Goal: Information Seeking & Learning: Check status

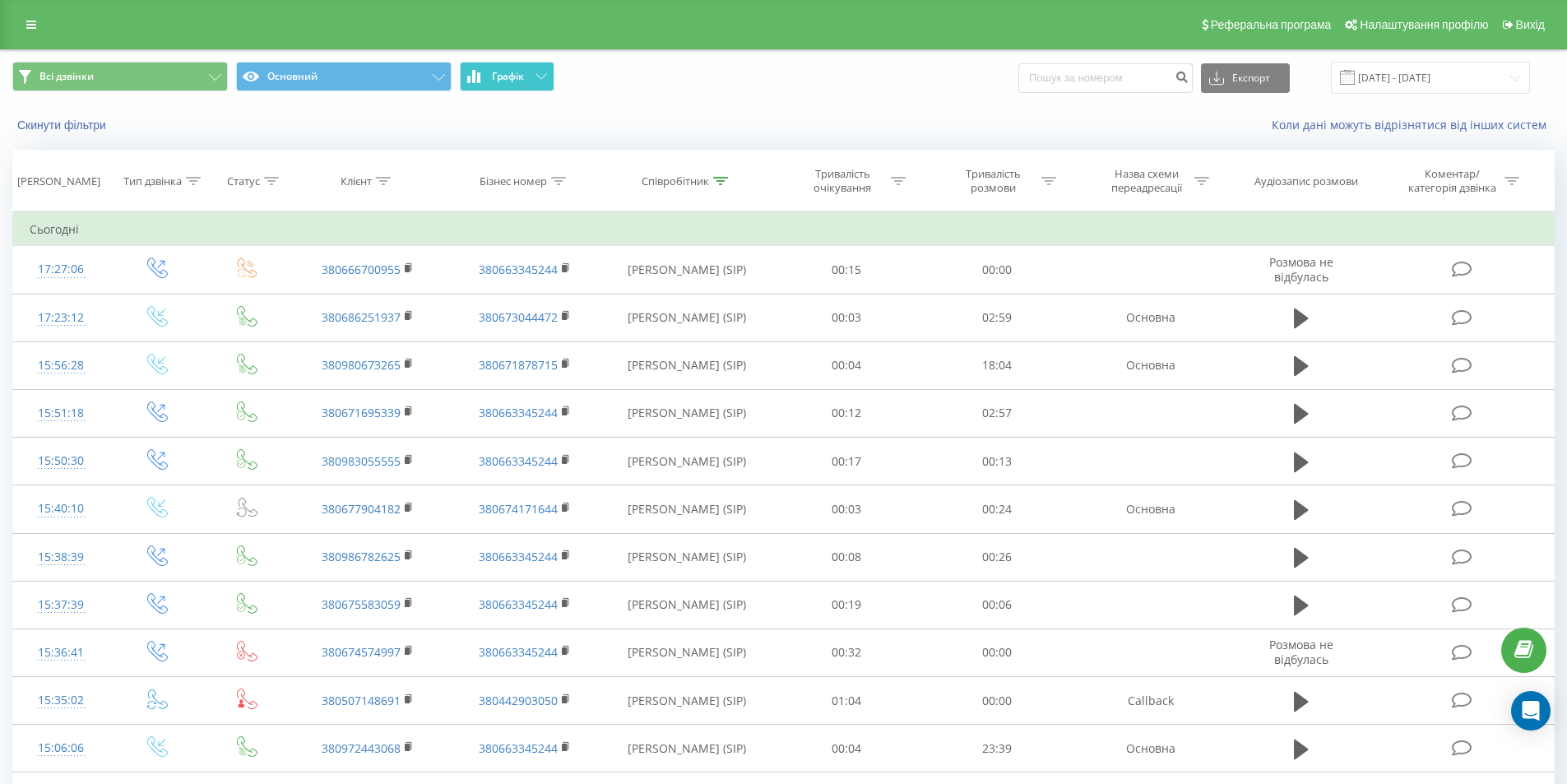
click at [512, 77] on span "Графік" at bounding box center [508, 77] width 32 height 12
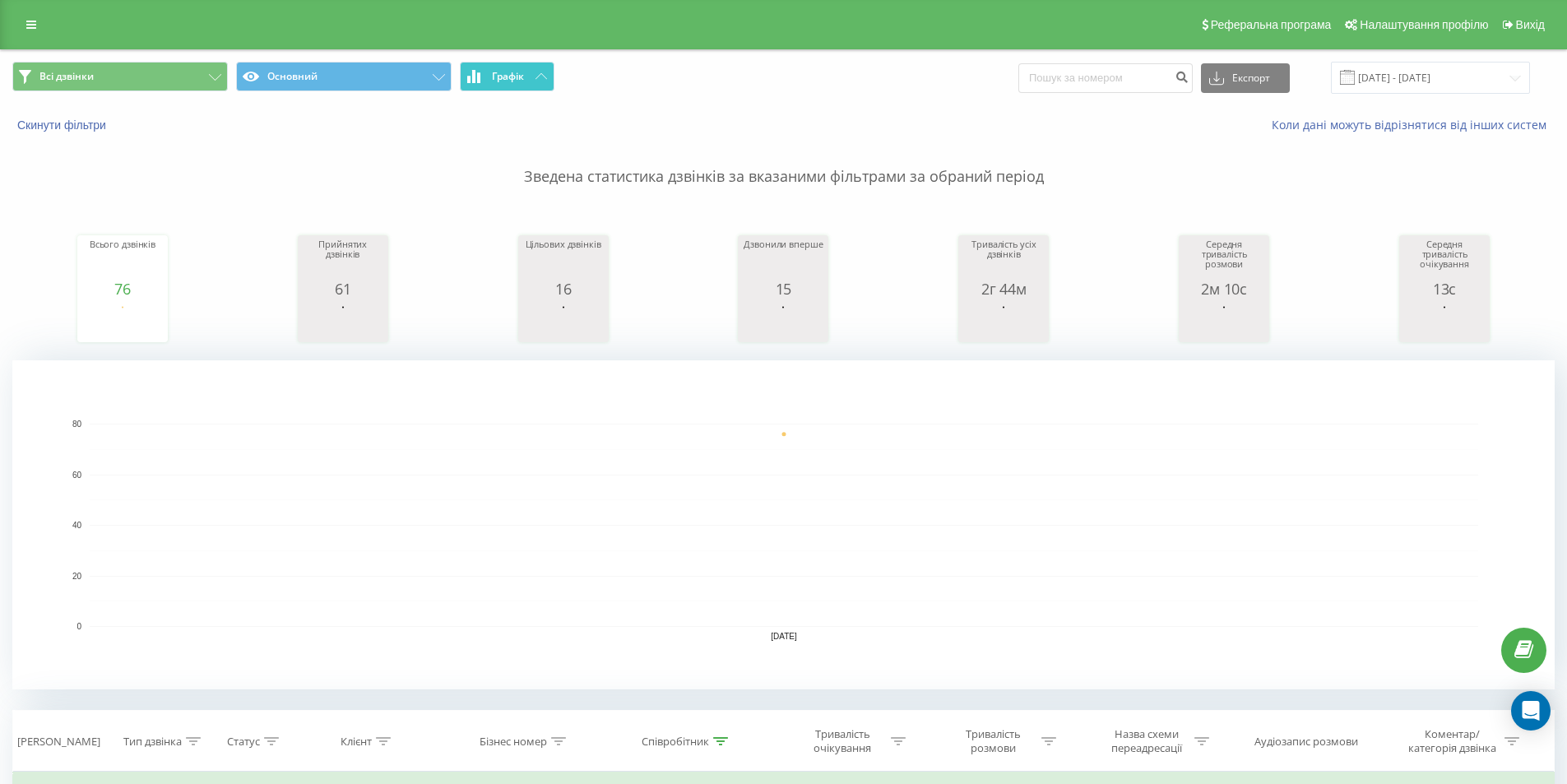
click at [518, 77] on span "Графік" at bounding box center [508, 77] width 32 height 12
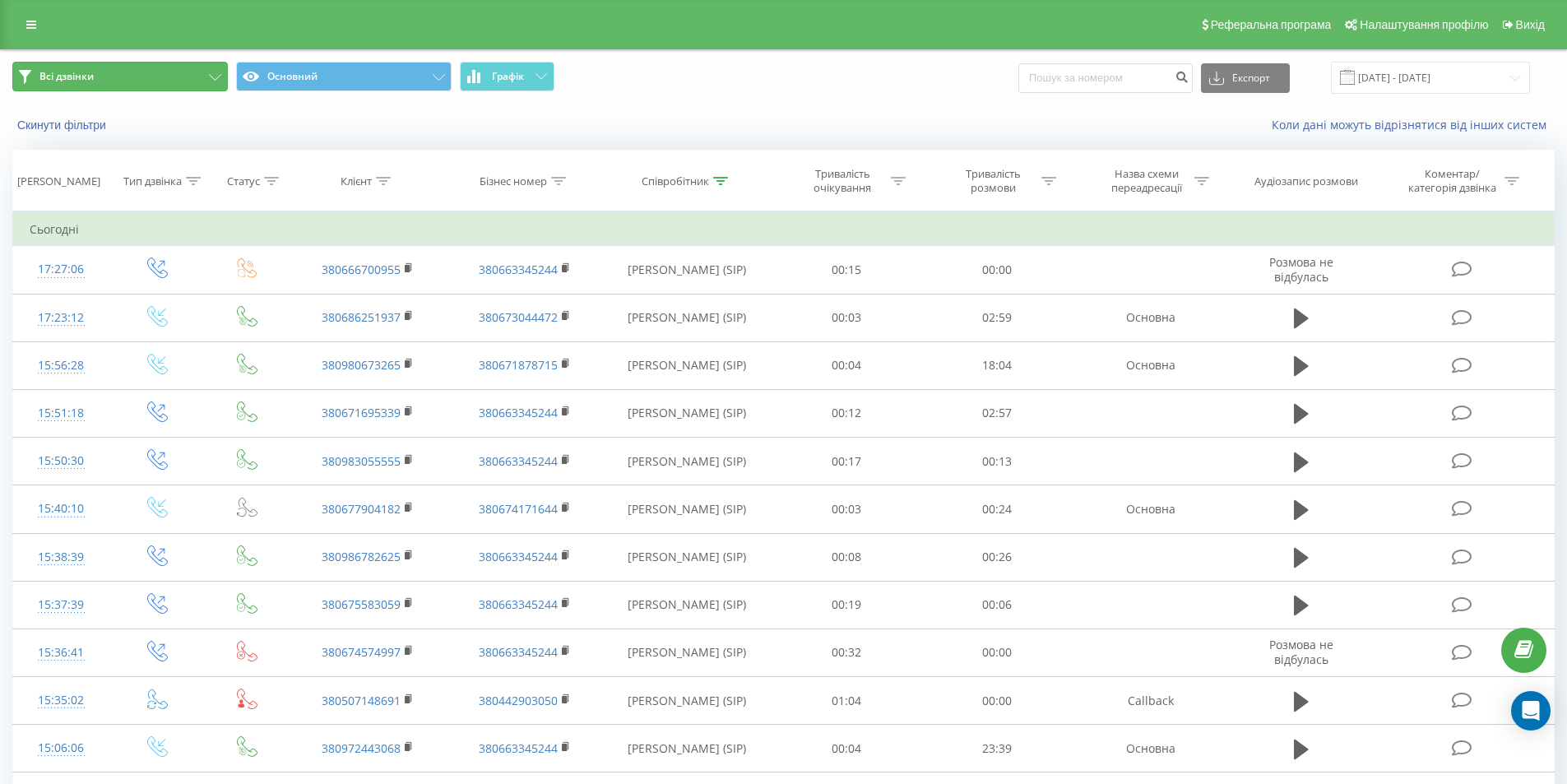
click at [195, 70] on button "Всі дзвінки" at bounding box center [120, 77] width 215 height 30
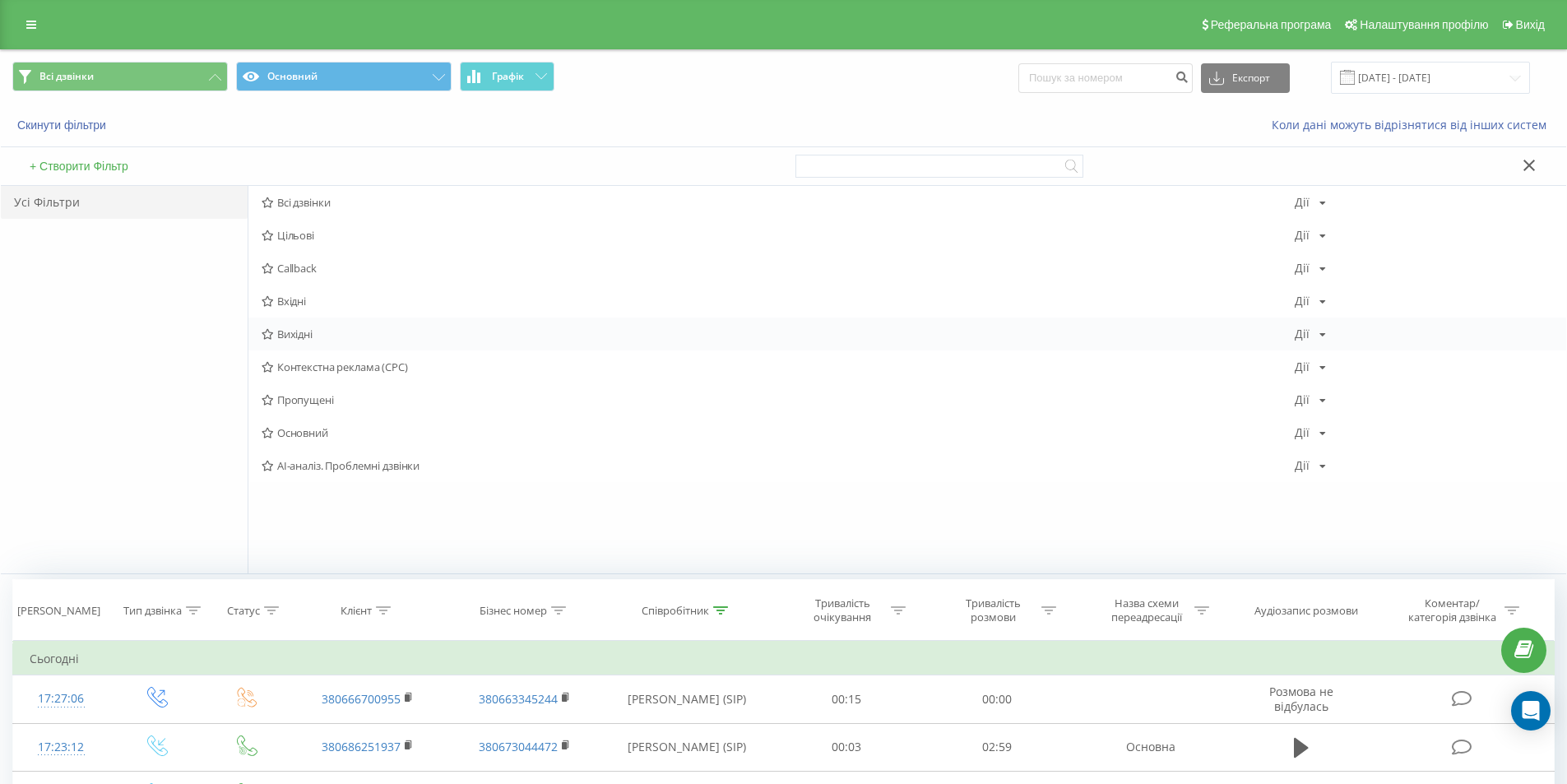
click at [368, 334] on span "Вихідні" at bounding box center [777, 333] width 1033 height 12
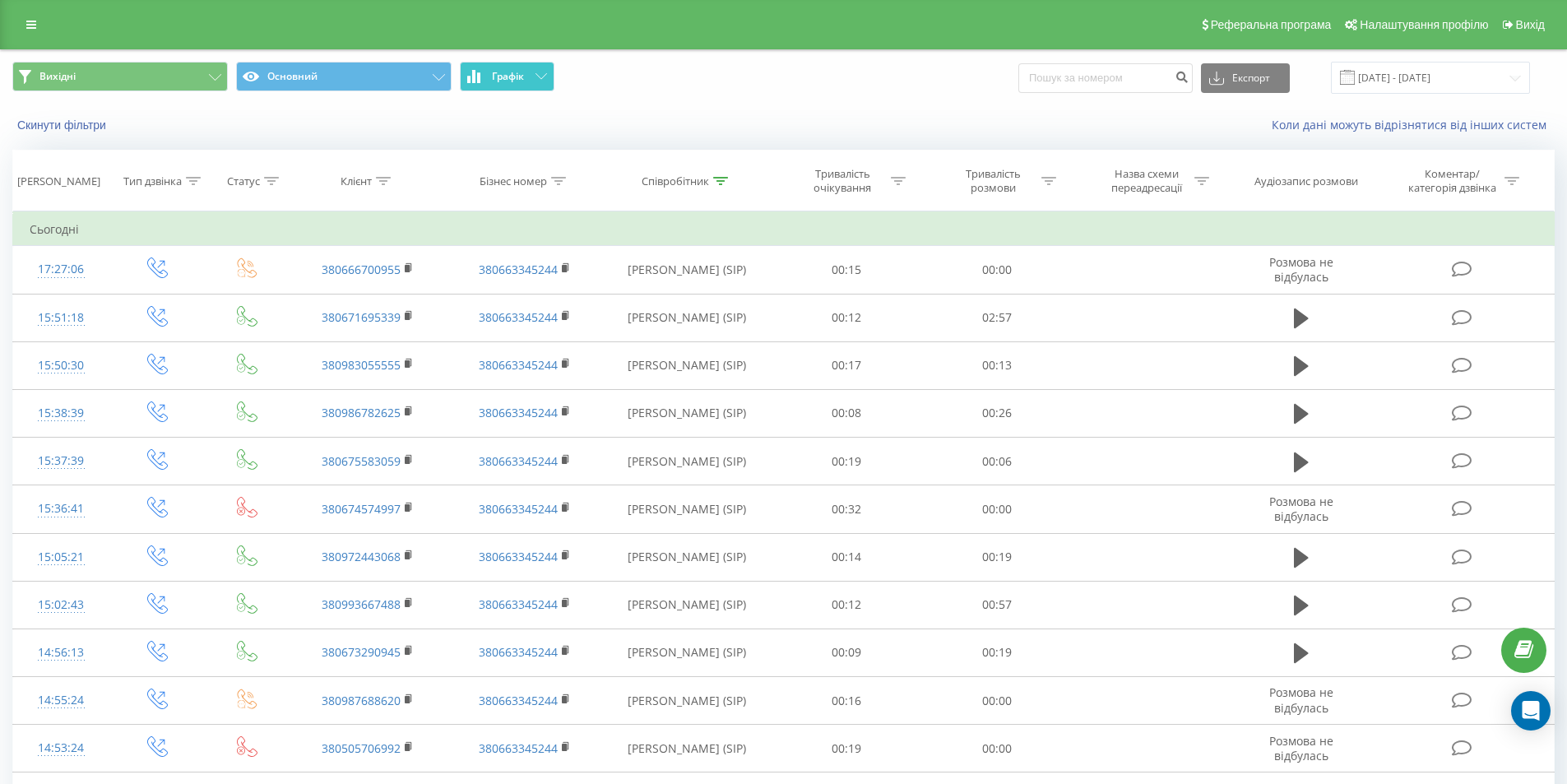
click at [533, 79] on button "Графік" at bounding box center [507, 77] width 95 height 30
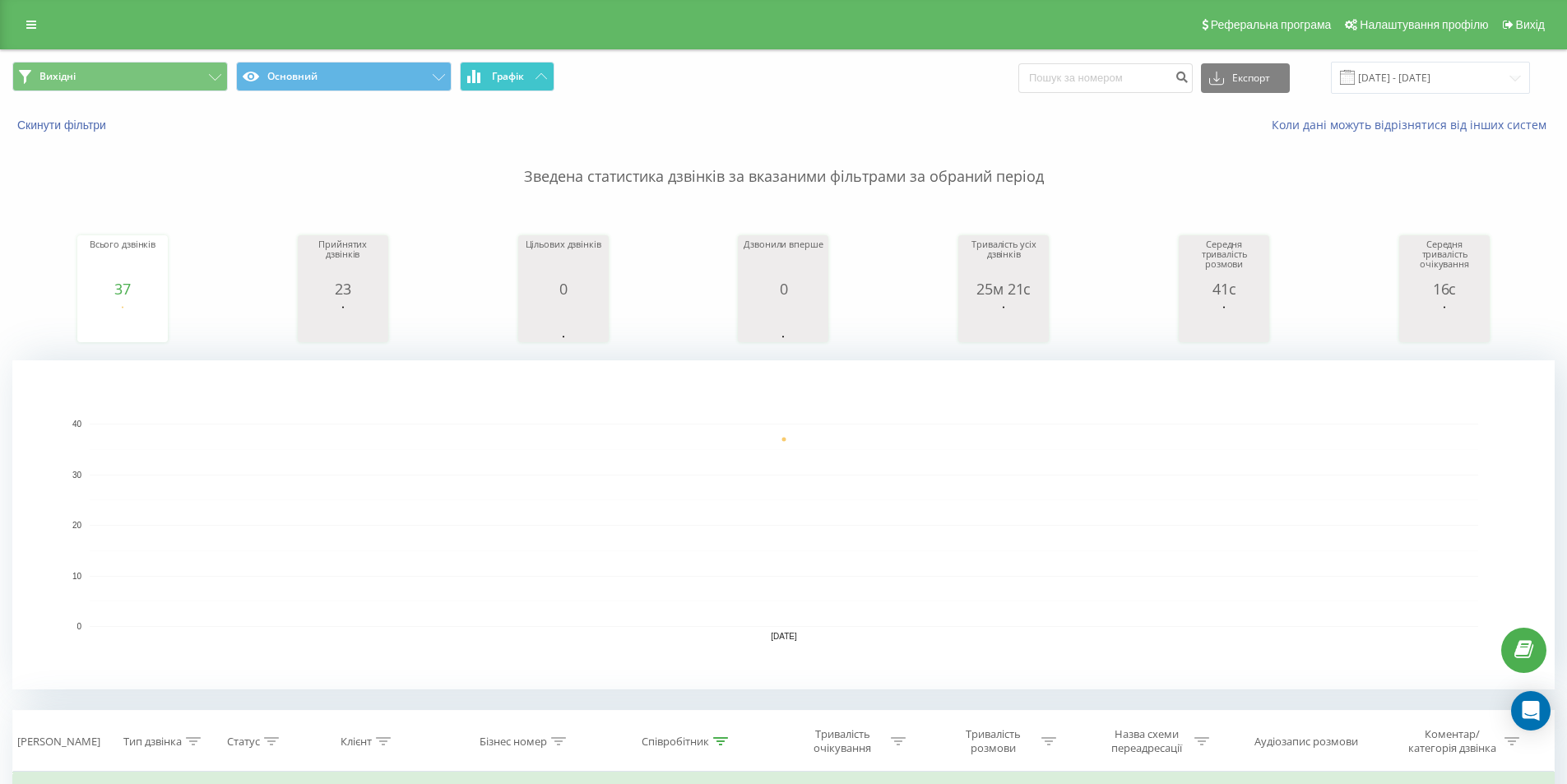
click at [536, 78] on icon at bounding box center [541, 76] width 12 height 5
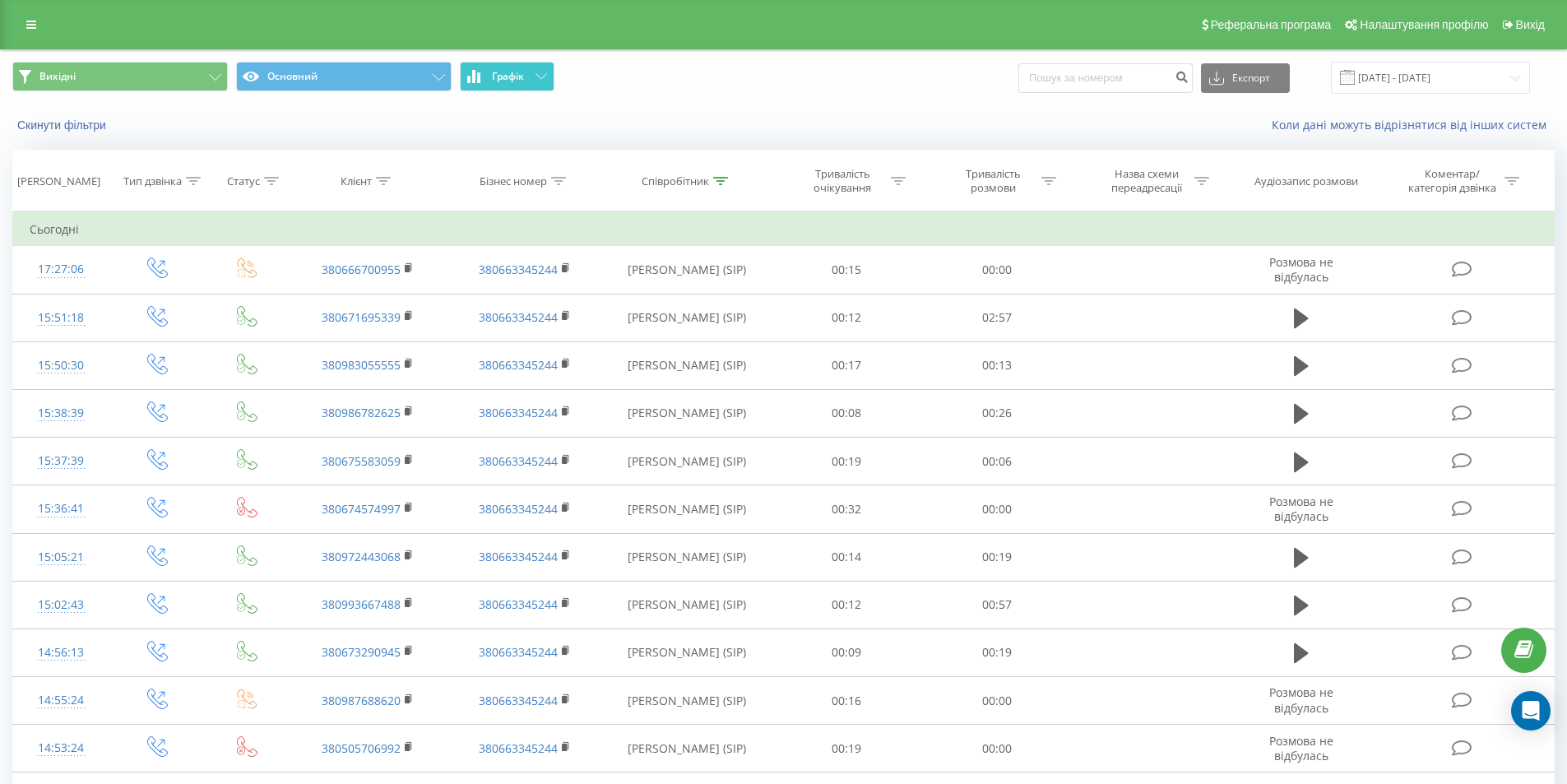
click at [515, 66] on button "Графік" at bounding box center [507, 77] width 95 height 30
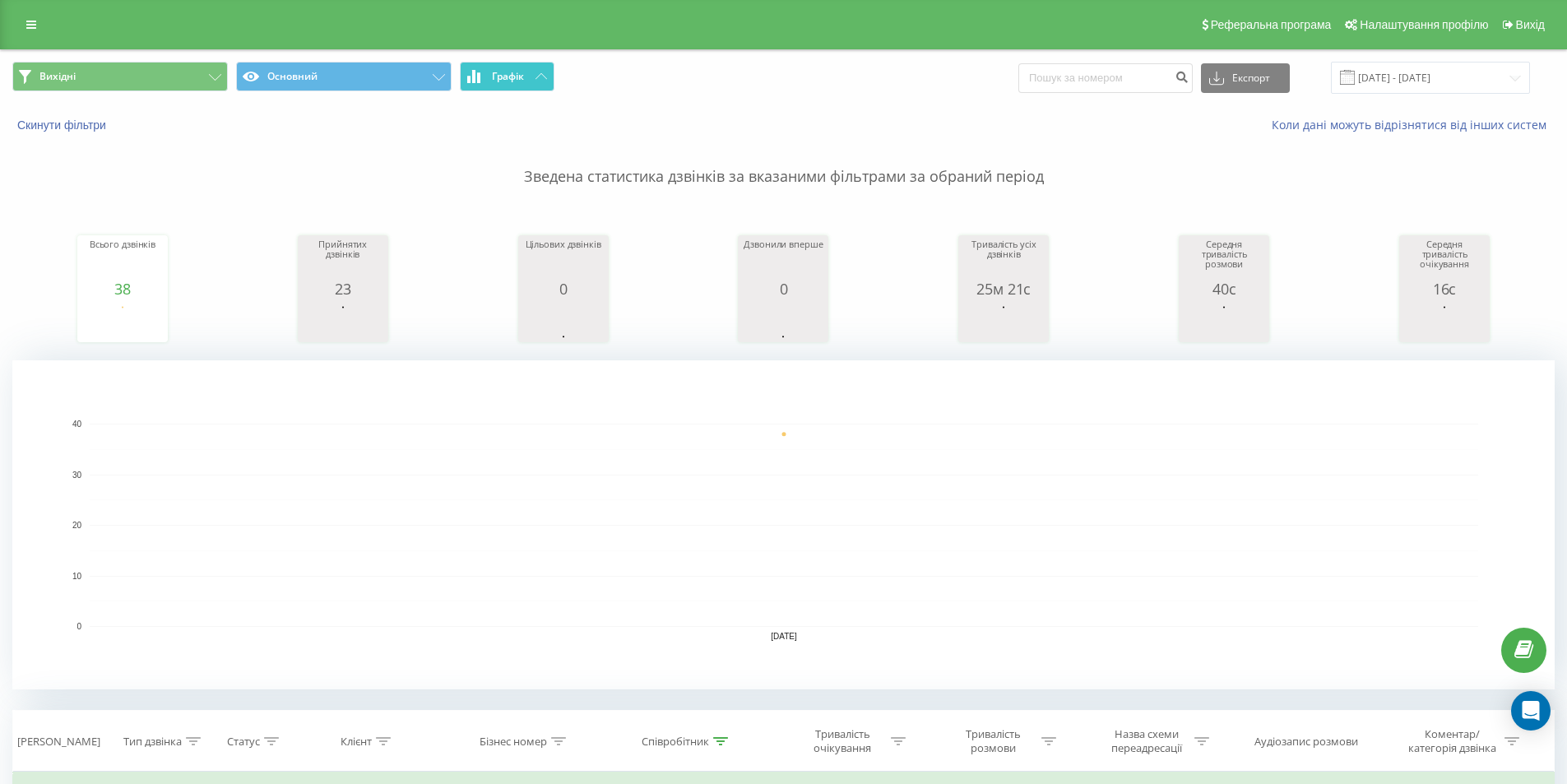
click at [527, 77] on button "Графік" at bounding box center [507, 77] width 95 height 30
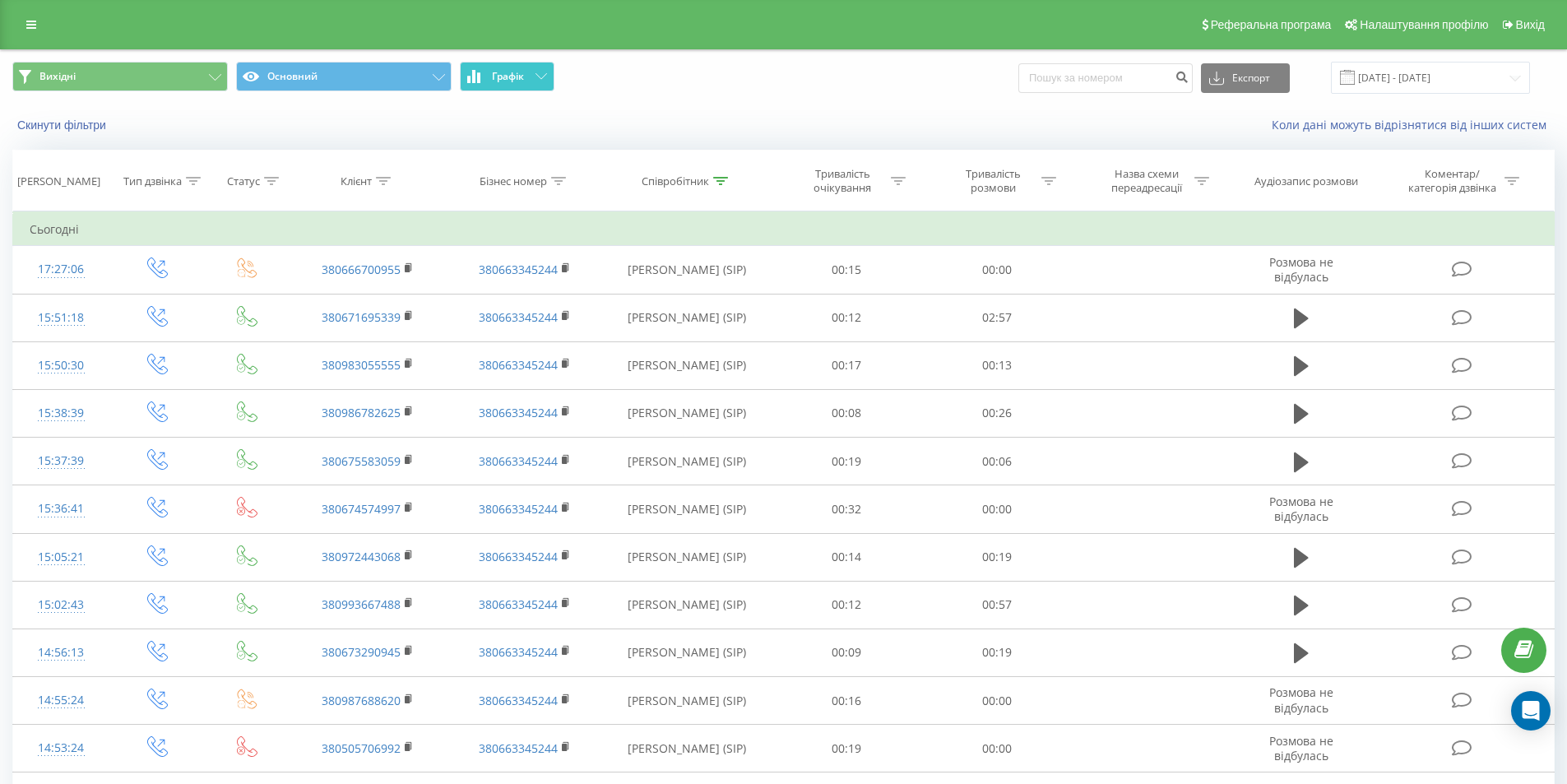
click at [501, 82] on span "Графік" at bounding box center [508, 77] width 32 height 12
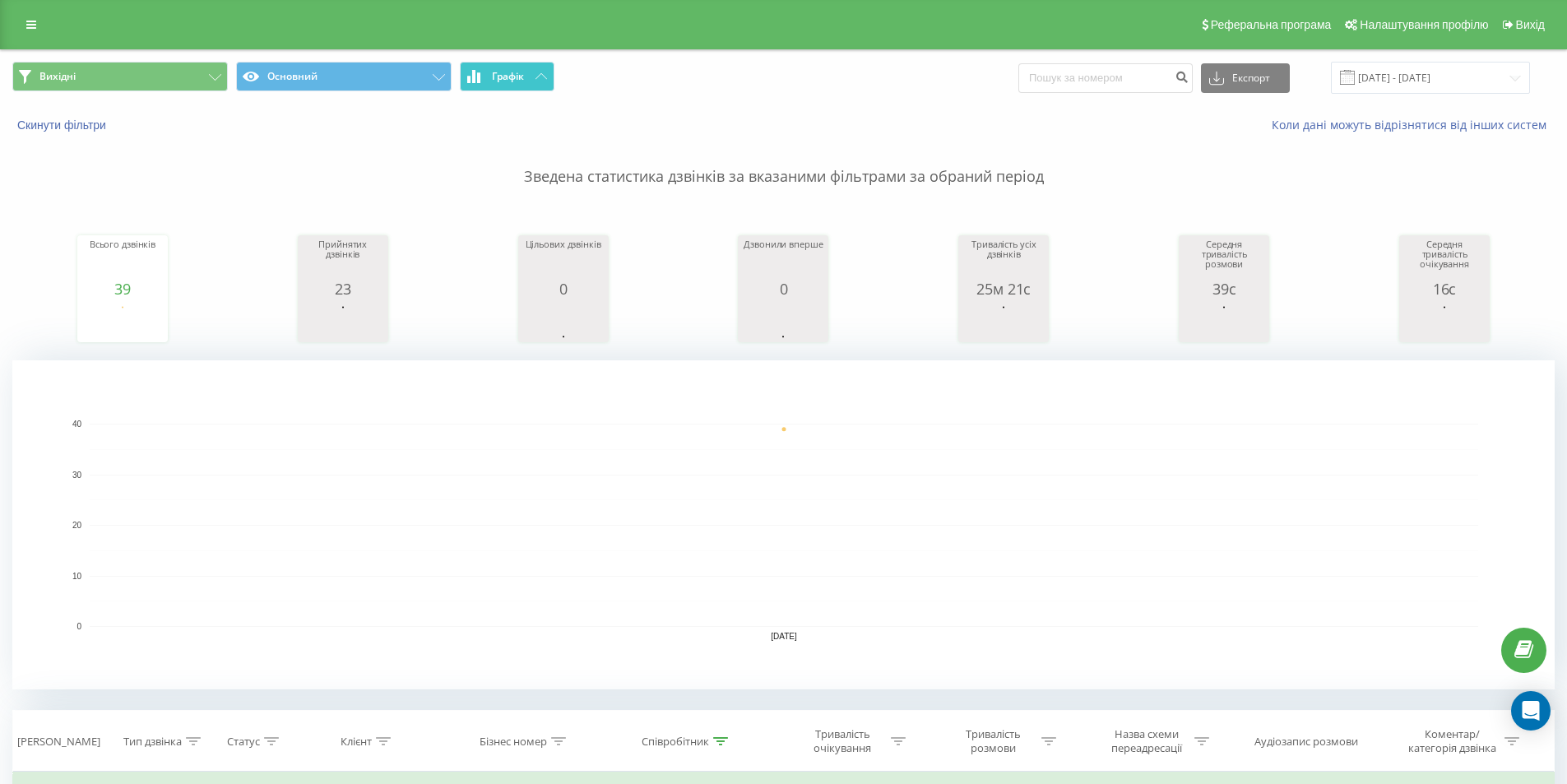
click at [510, 79] on span "Графік" at bounding box center [508, 77] width 32 height 12
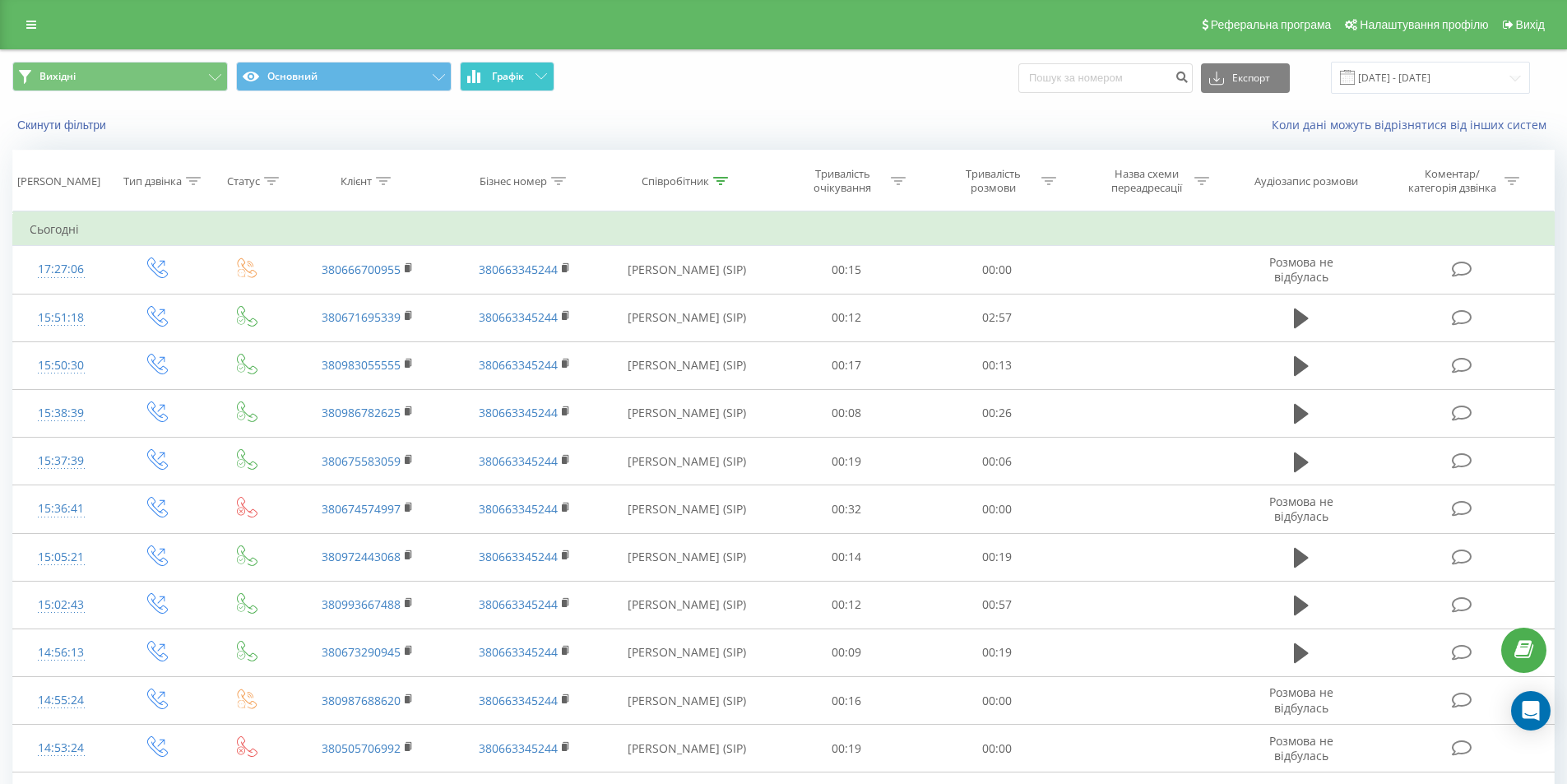
click at [518, 71] on span "Графік" at bounding box center [508, 77] width 32 height 12
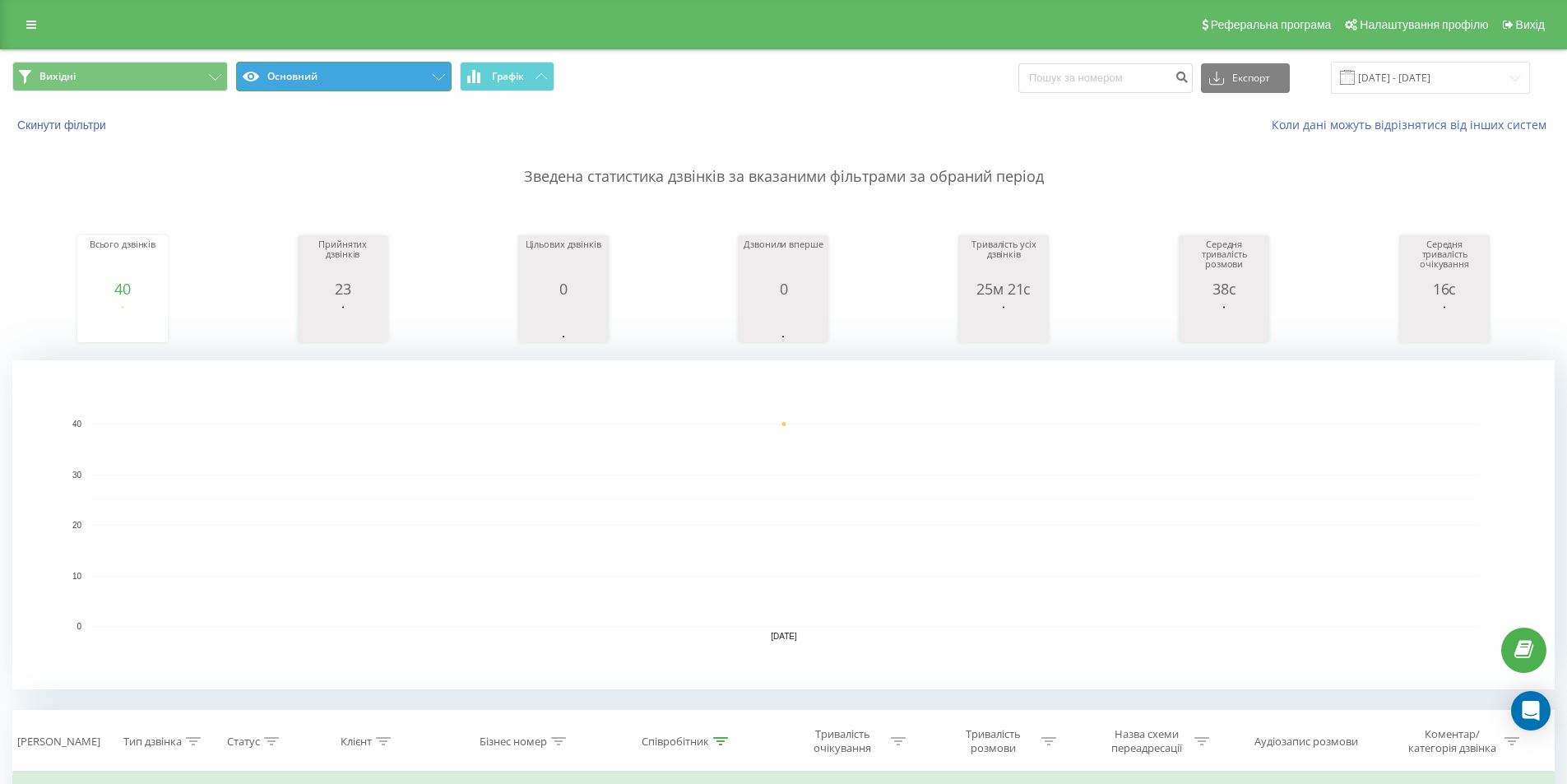
click at [430, 77] on button "Основний" at bounding box center [343, 77] width 215 height 30
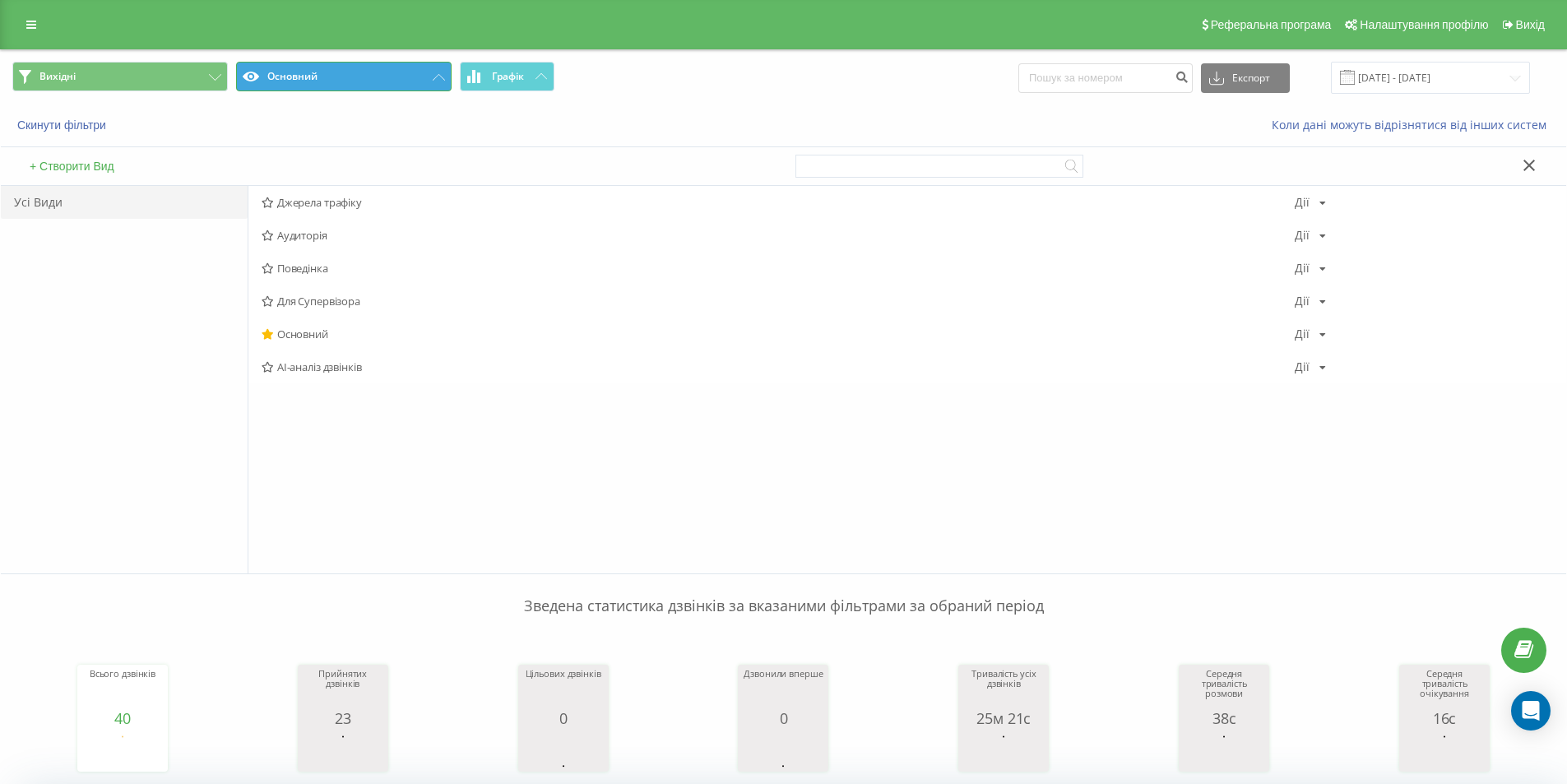
click at [431, 77] on button "Основний" at bounding box center [343, 77] width 215 height 30
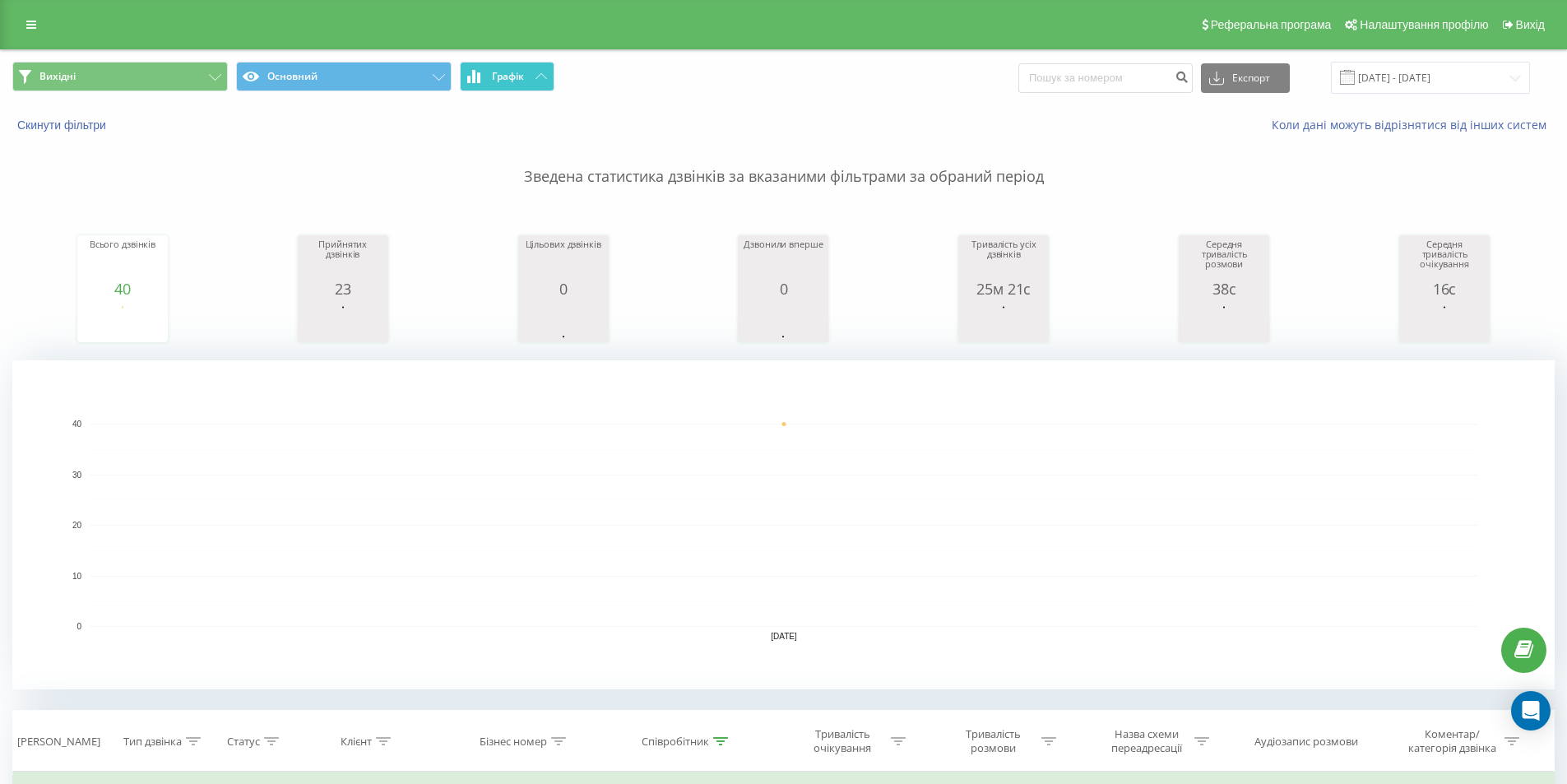
click at [515, 73] on span "Графік" at bounding box center [508, 77] width 32 height 12
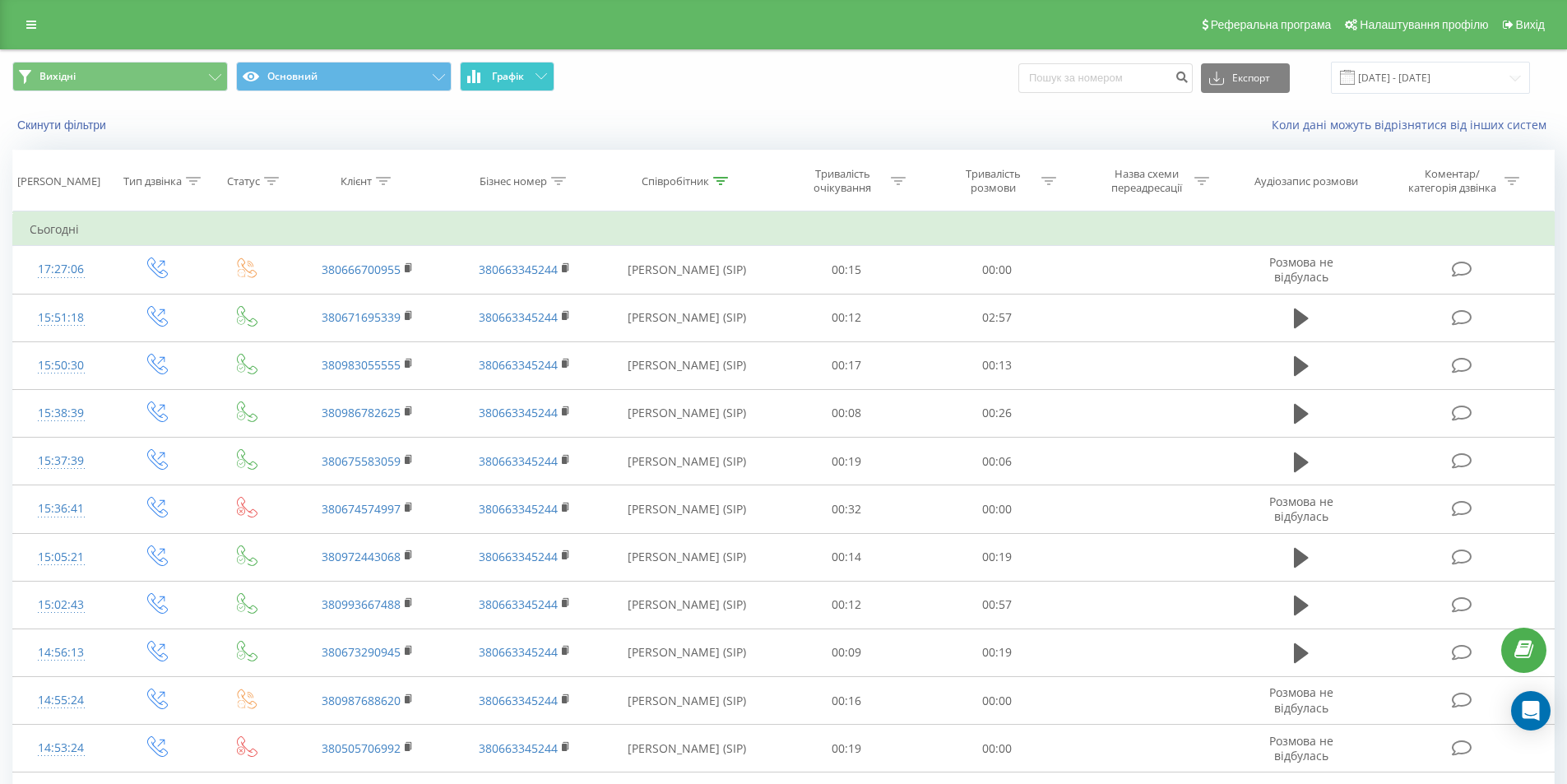
click at [539, 77] on icon at bounding box center [541, 76] width 12 height 5
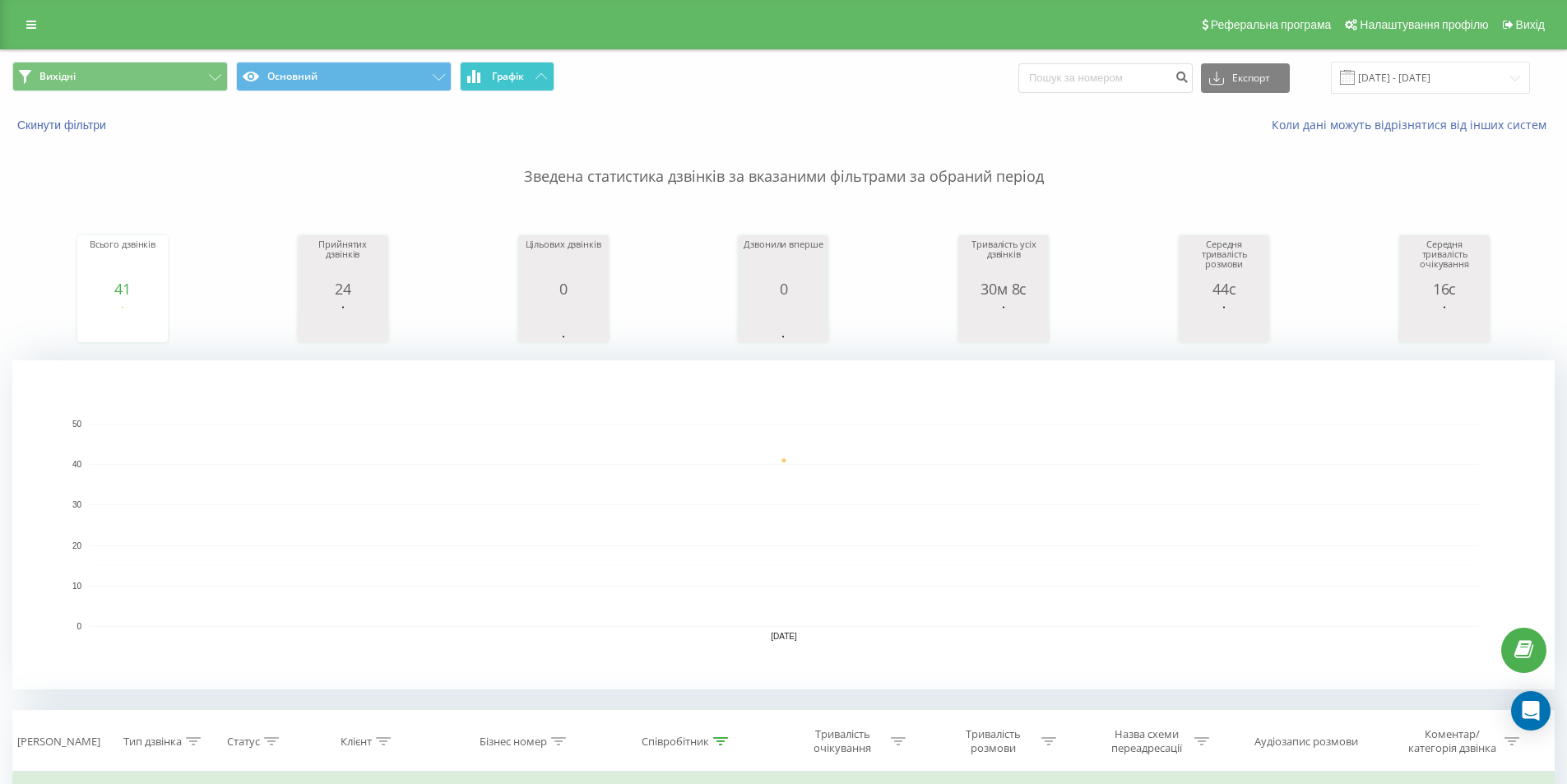
click at [543, 81] on button "Графік" at bounding box center [507, 77] width 95 height 30
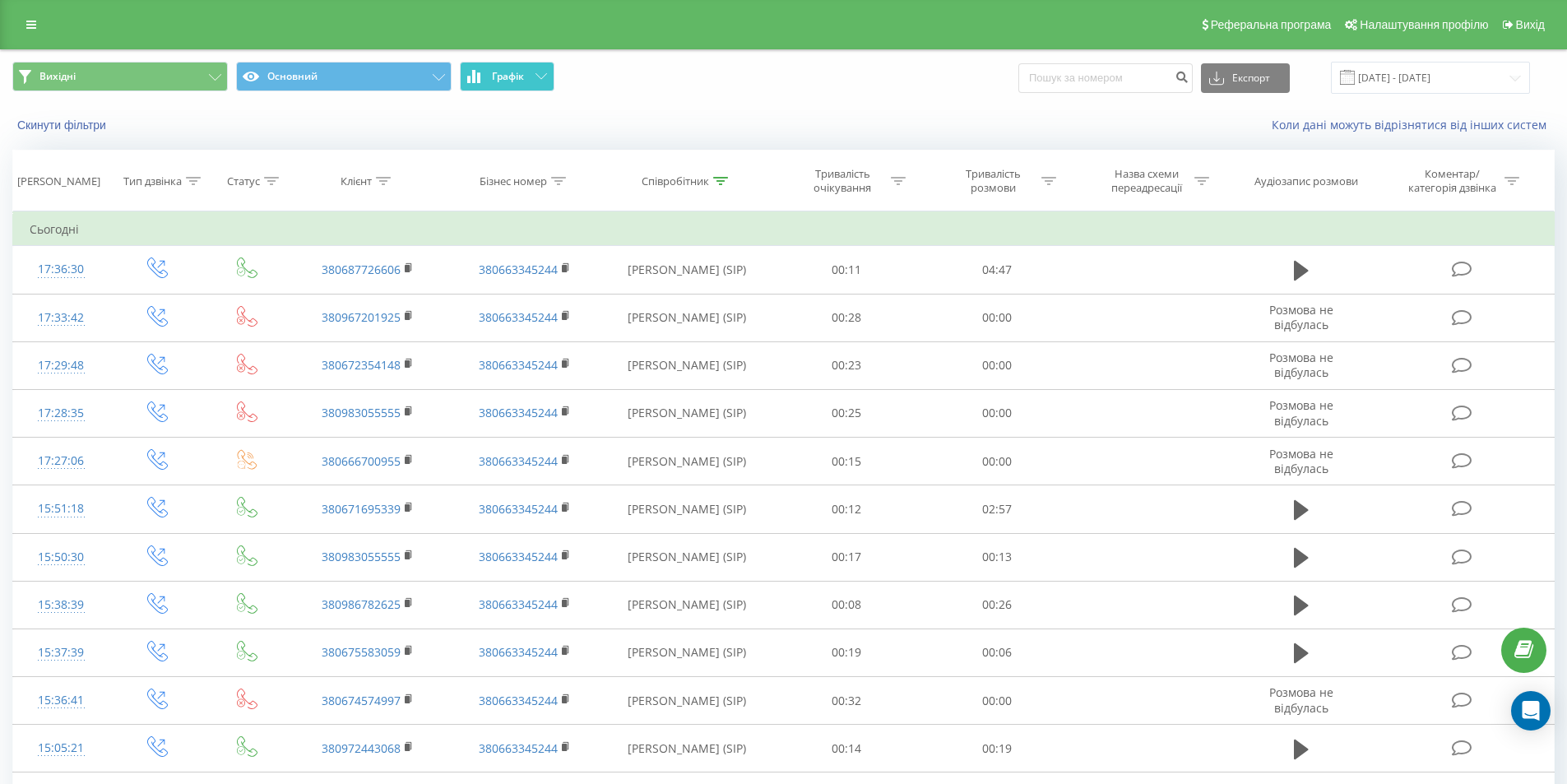
click at [518, 86] on button "Графік" at bounding box center [507, 77] width 95 height 30
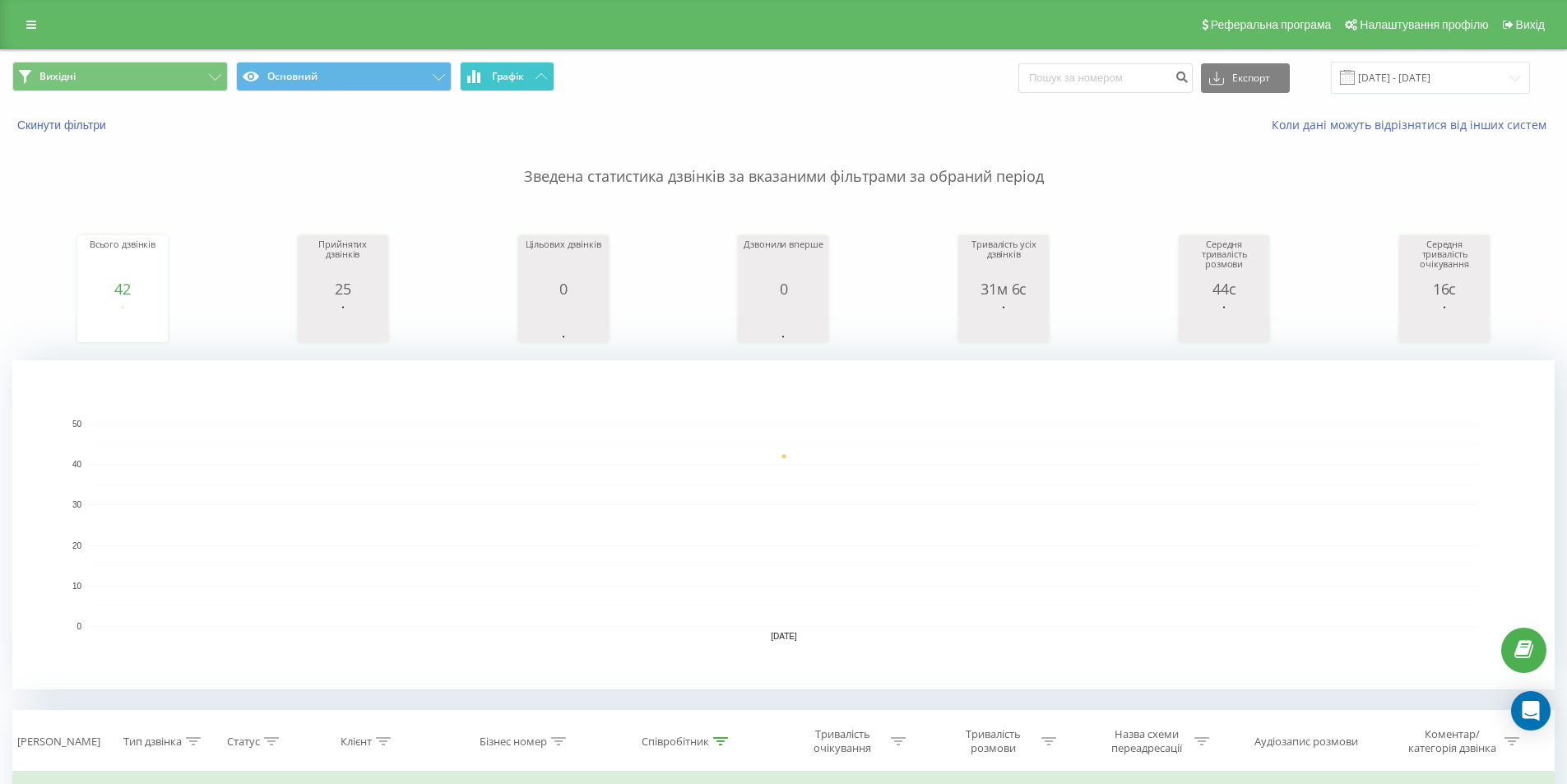
click at [543, 75] on icon at bounding box center [541, 76] width 12 height 5
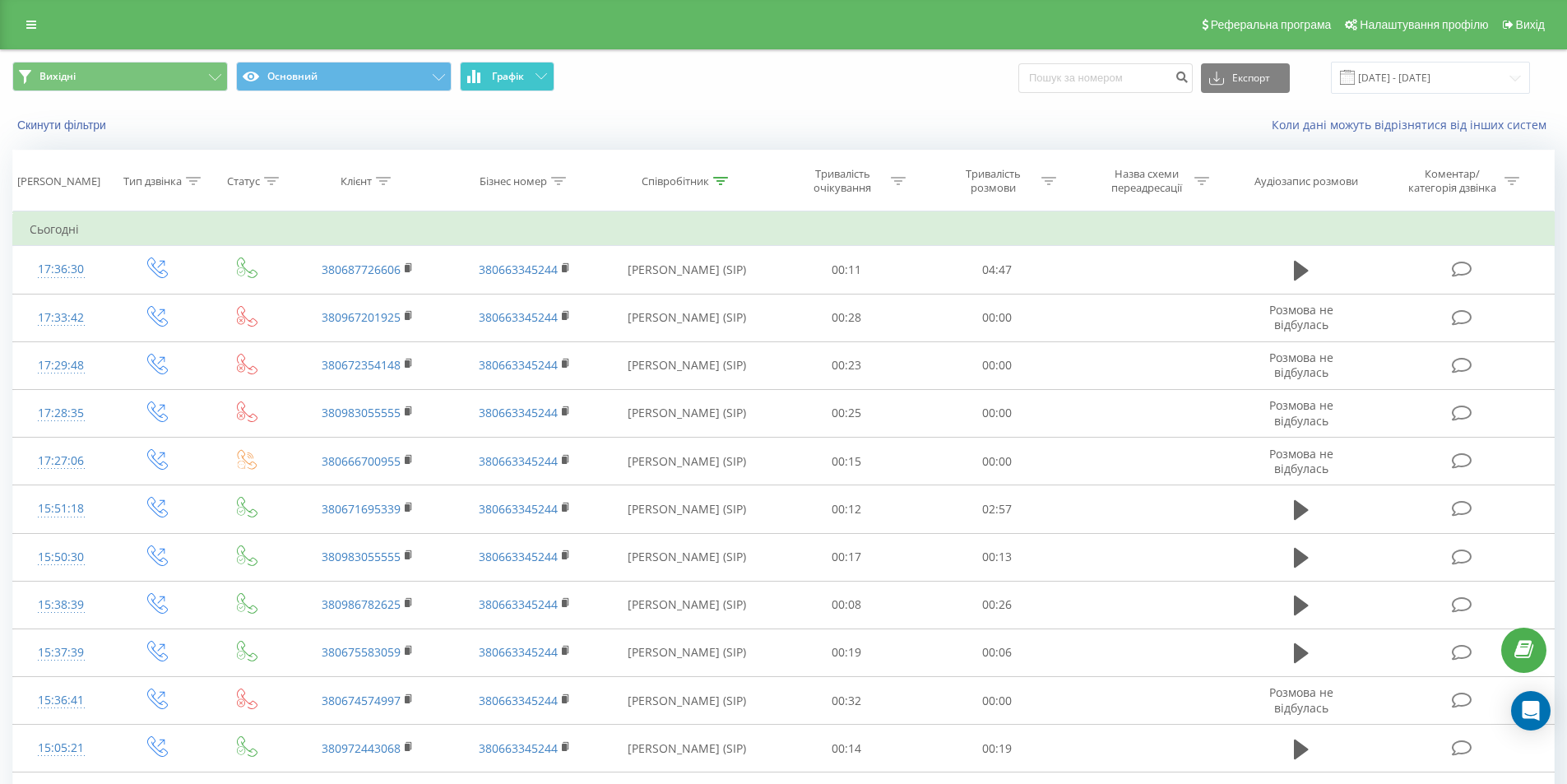
click at [518, 81] on span "Графік" at bounding box center [508, 77] width 32 height 12
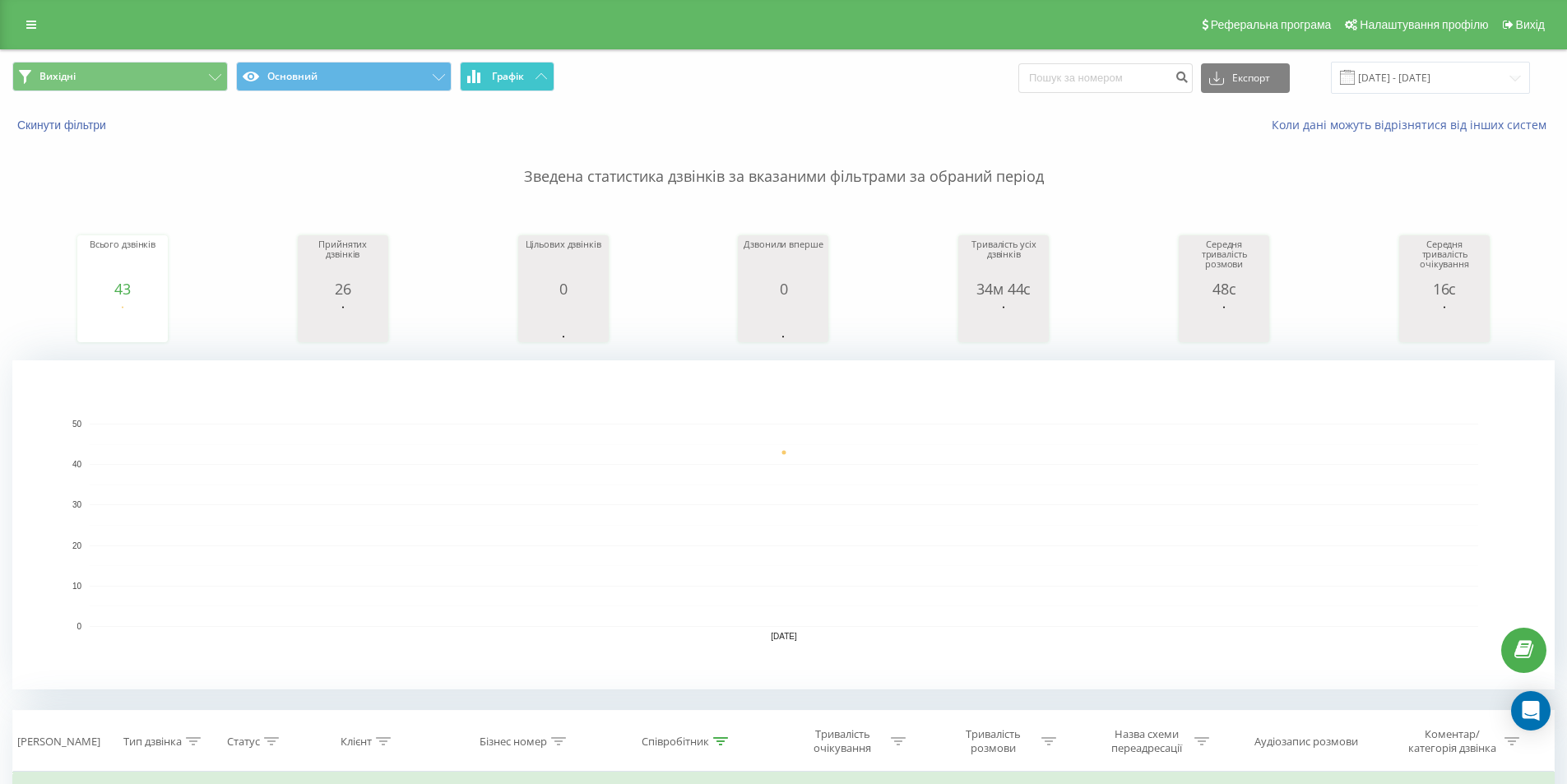
click at [523, 77] on span "Графік" at bounding box center [508, 77] width 32 height 12
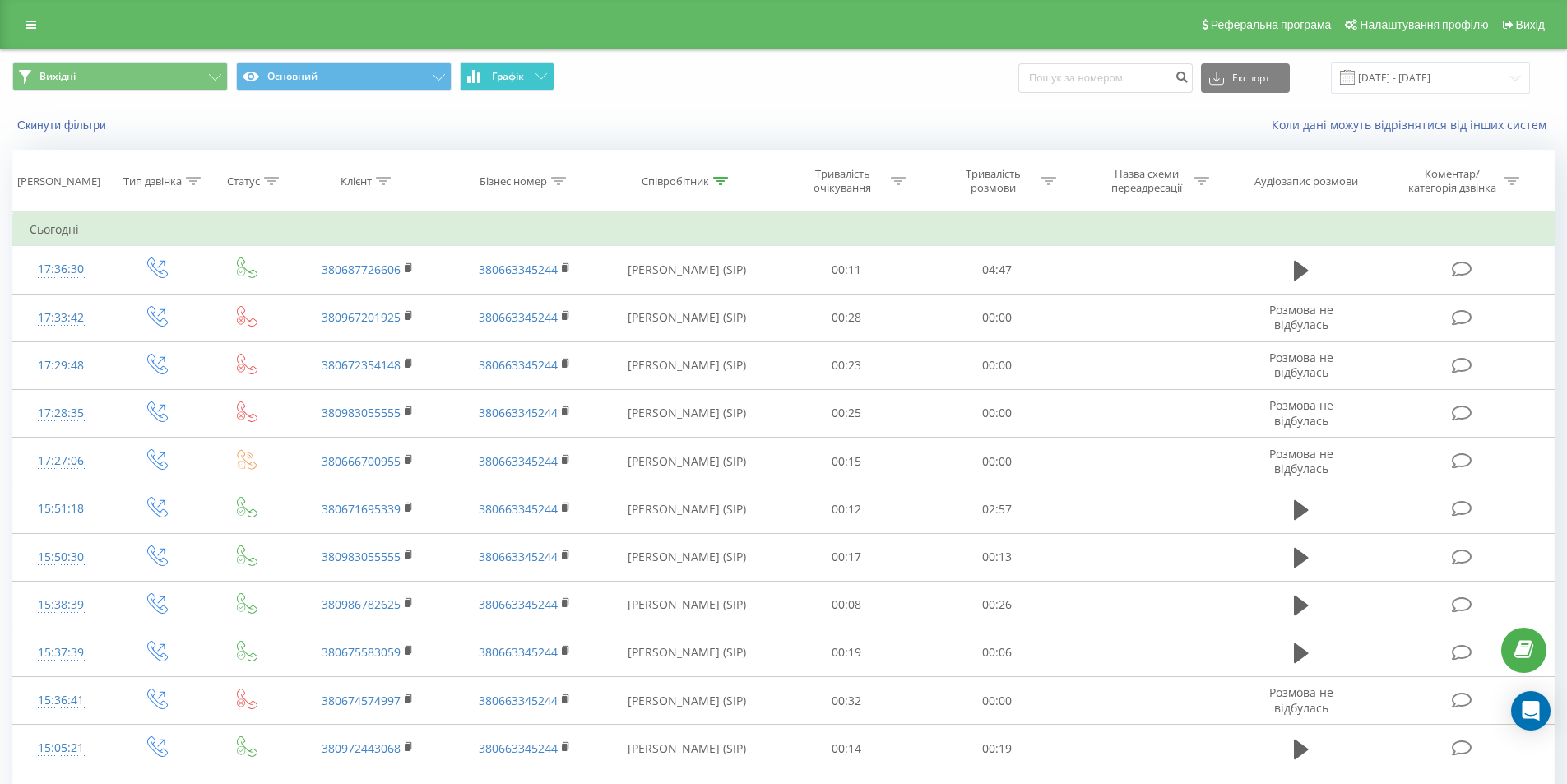
click at [521, 67] on button "Графік" at bounding box center [507, 77] width 95 height 30
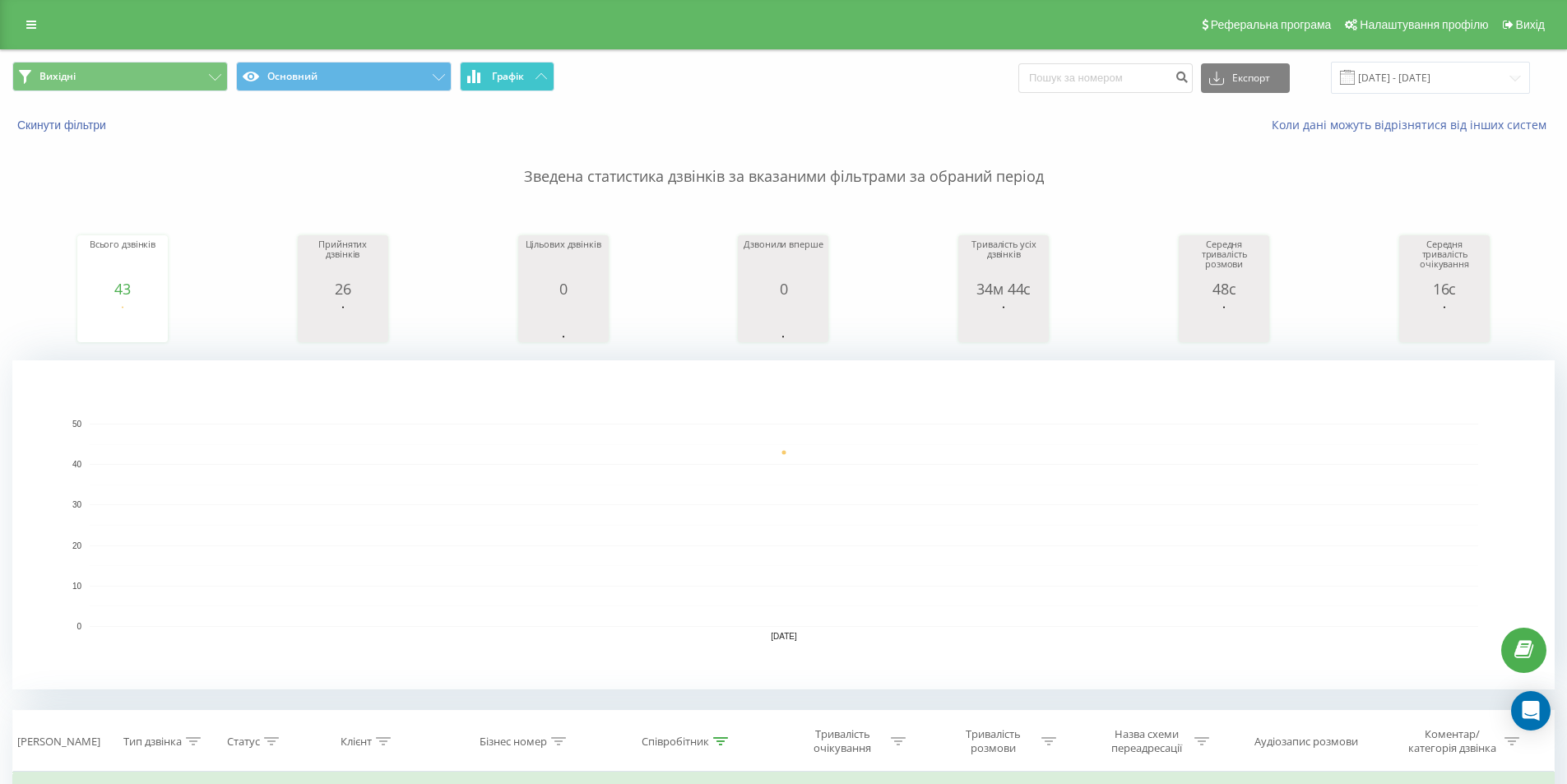
click at [540, 83] on button "Графік" at bounding box center [507, 77] width 95 height 30
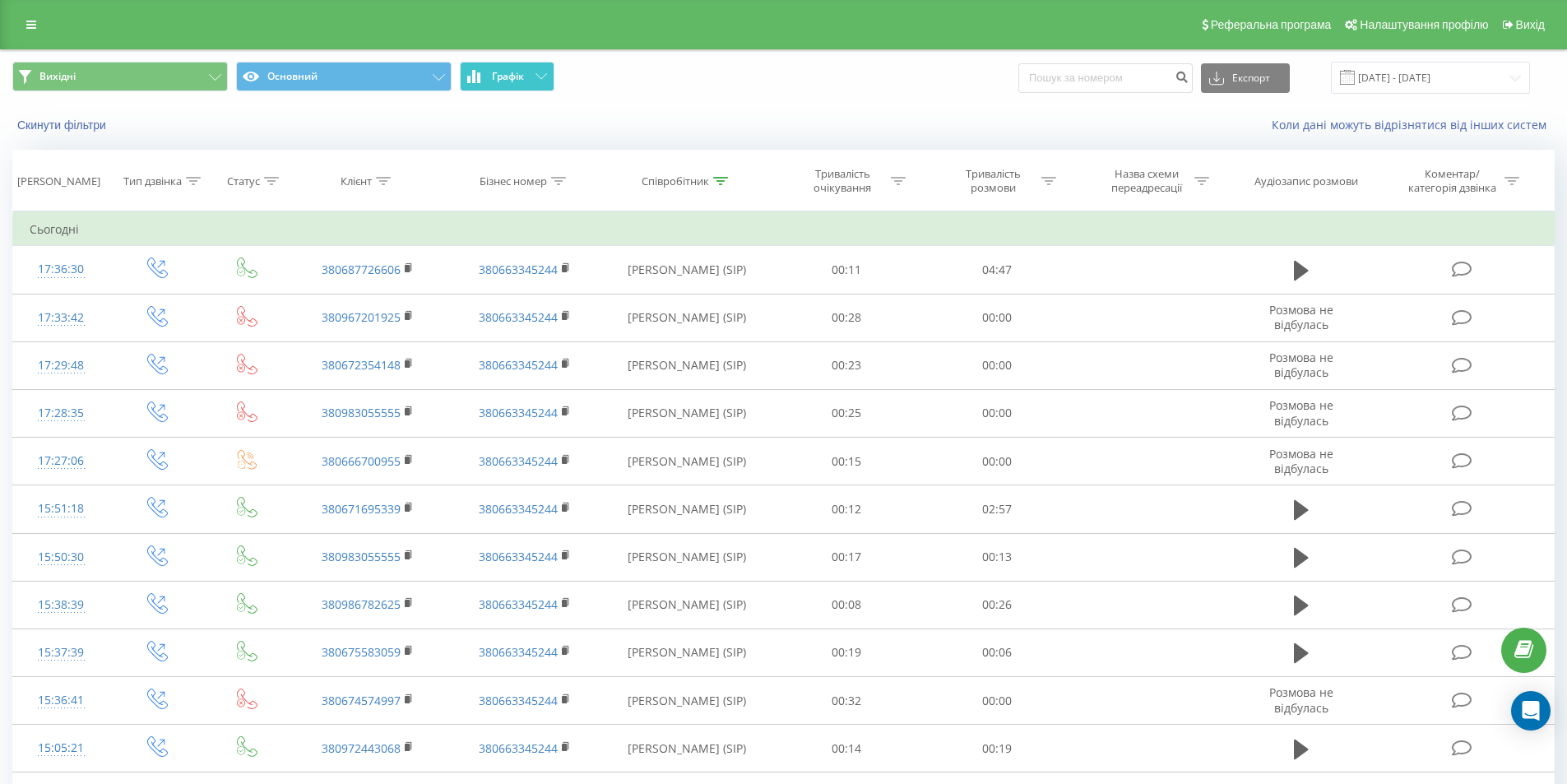
click at [502, 71] on span "Графік" at bounding box center [508, 77] width 32 height 12
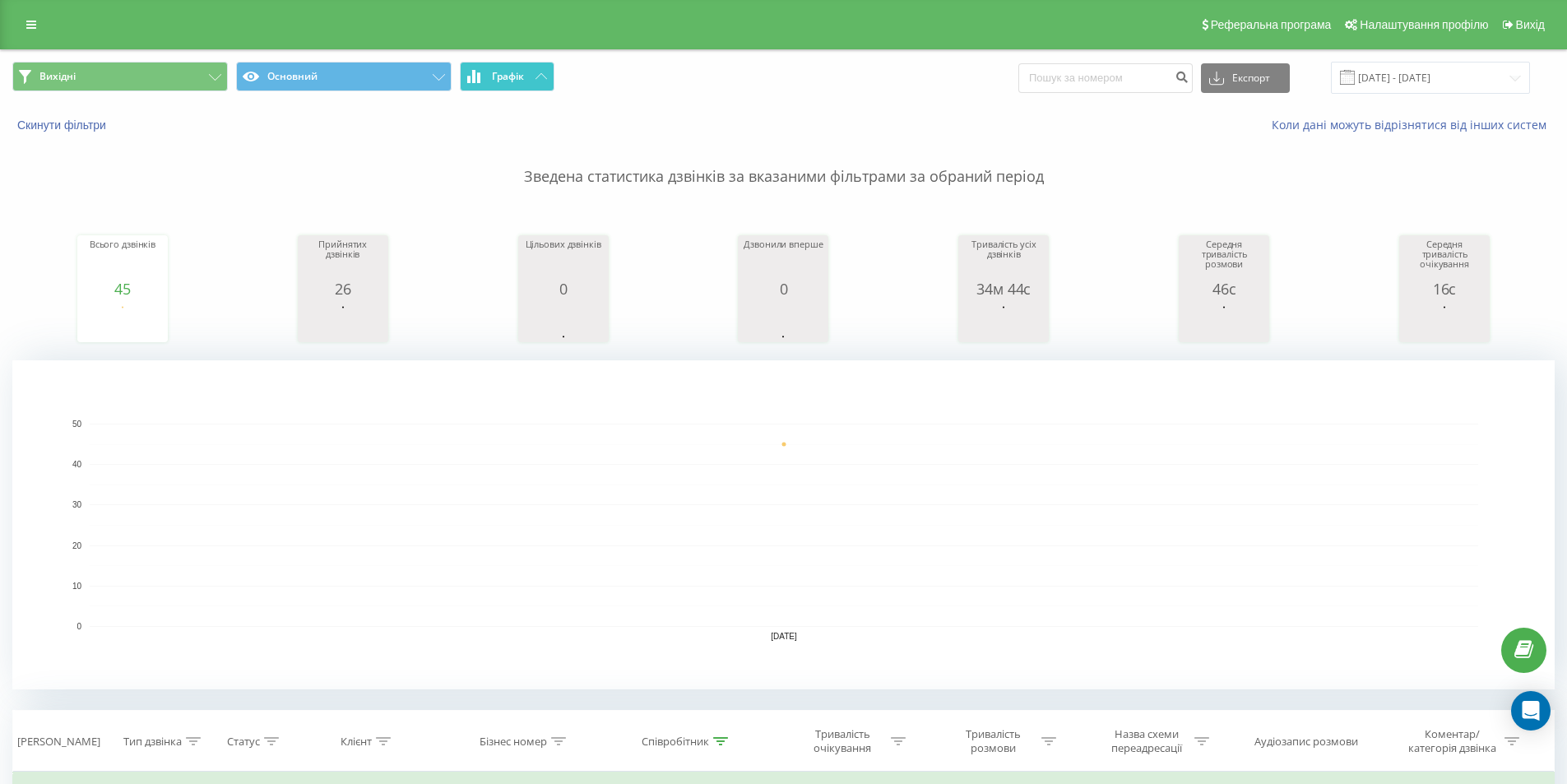
click at [502, 71] on span "Графік" at bounding box center [508, 77] width 32 height 12
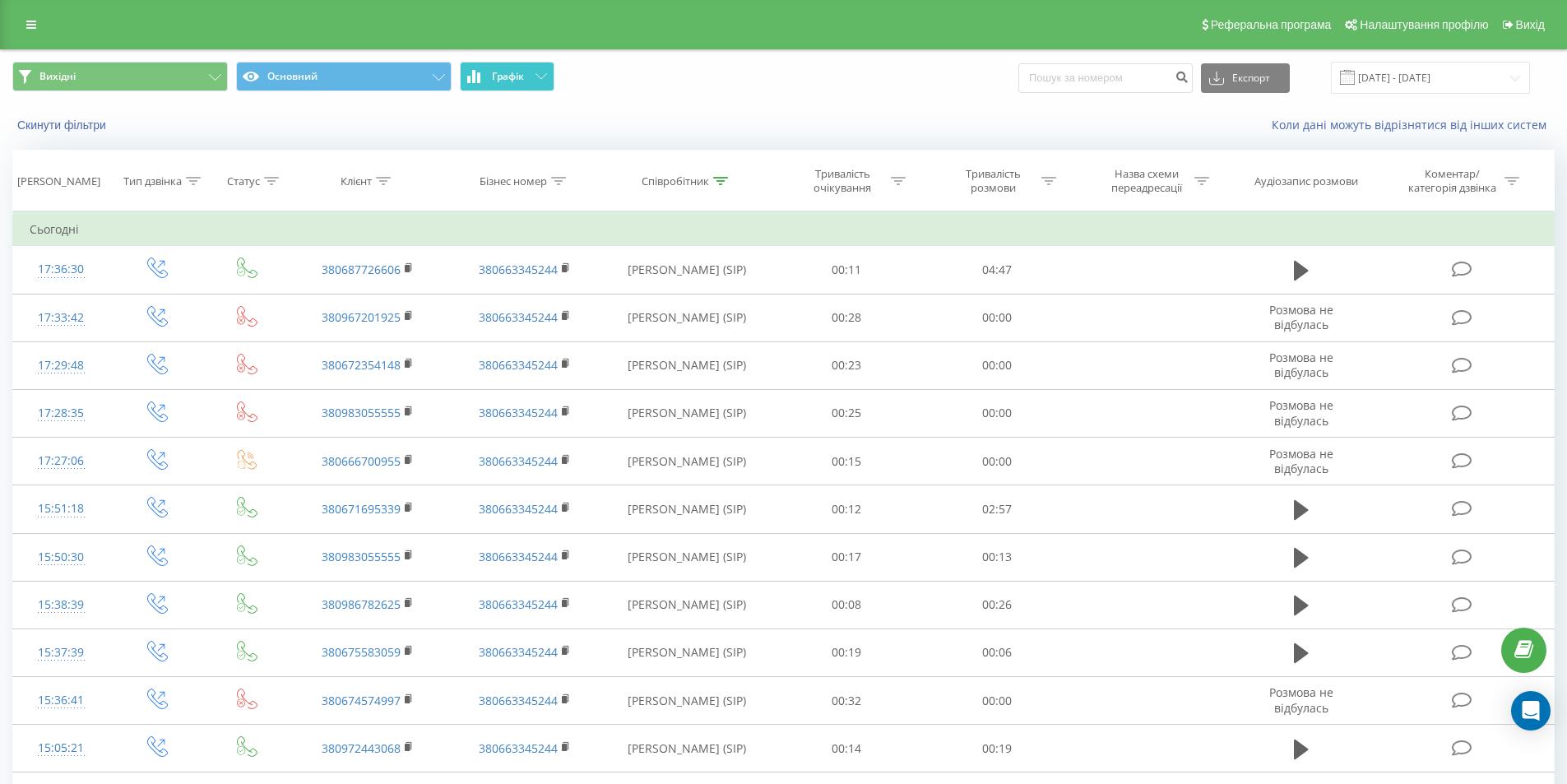
click at [541, 82] on button "Графік" at bounding box center [507, 77] width 95 height 30
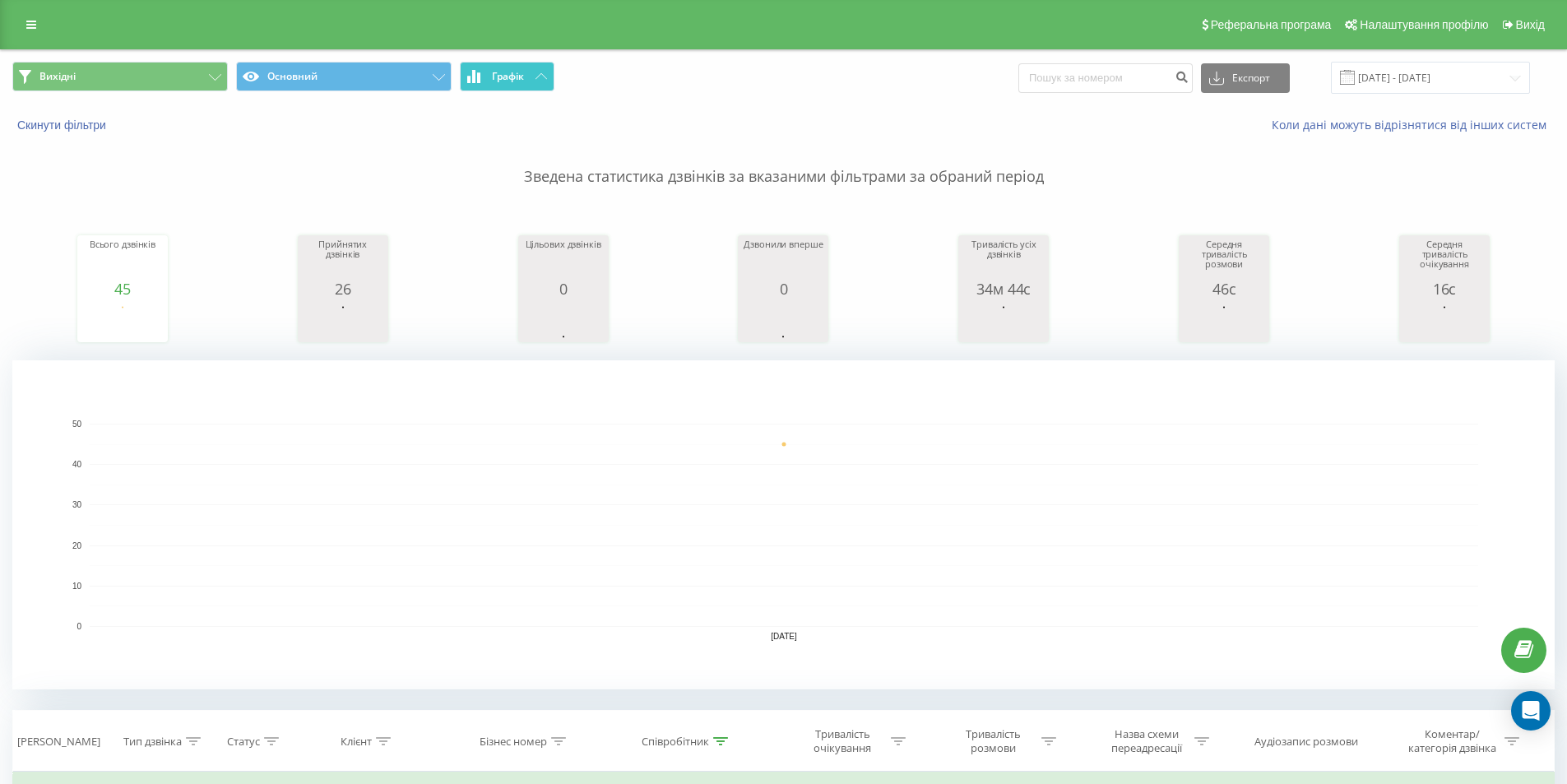
click at [523, 74] on span "Графік" at bounding box center [508, 77] width 32 height 12
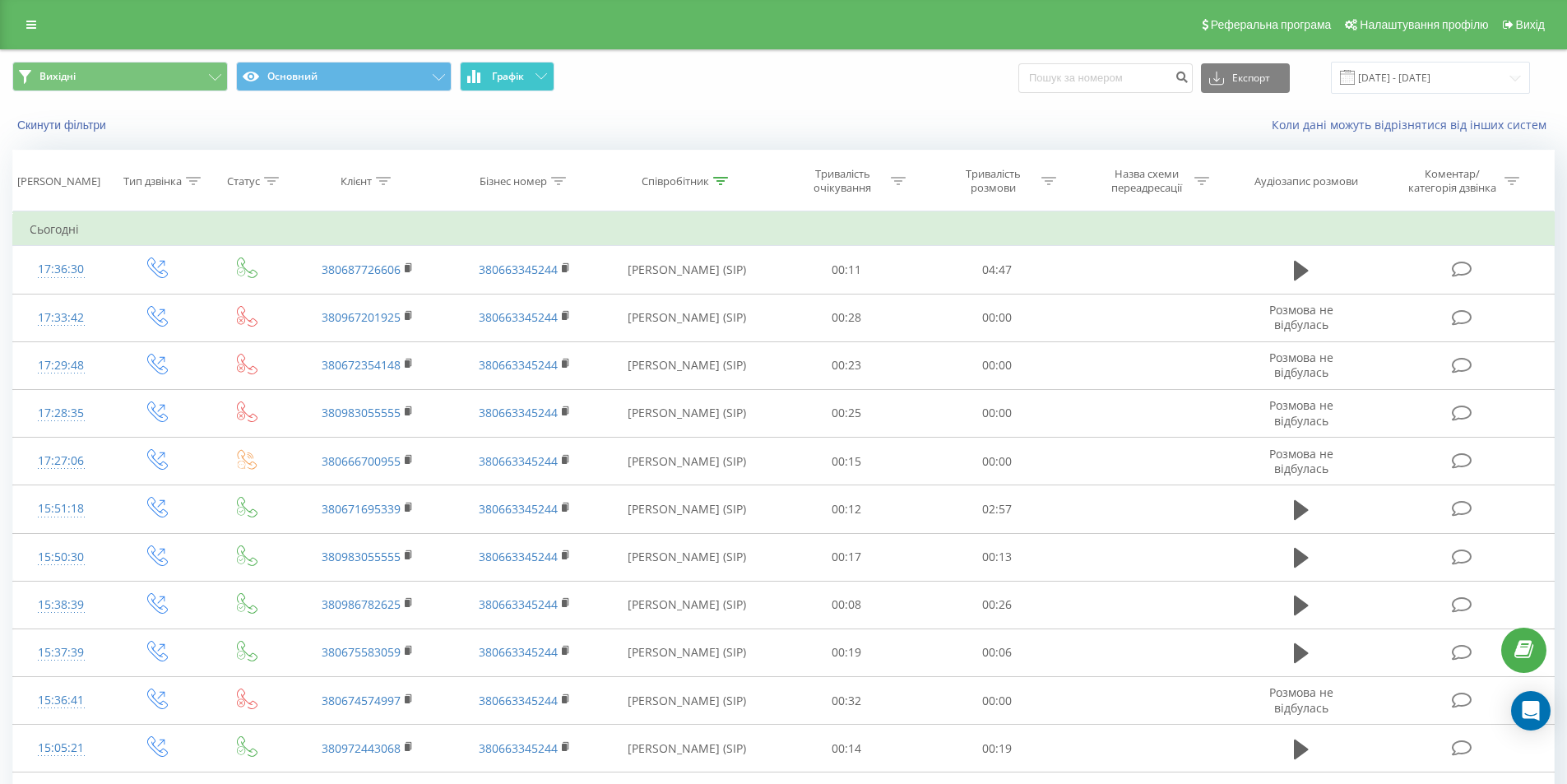
click at [531, 88] on button "Графік" at bounding box center [507, 77] width 95 height 30
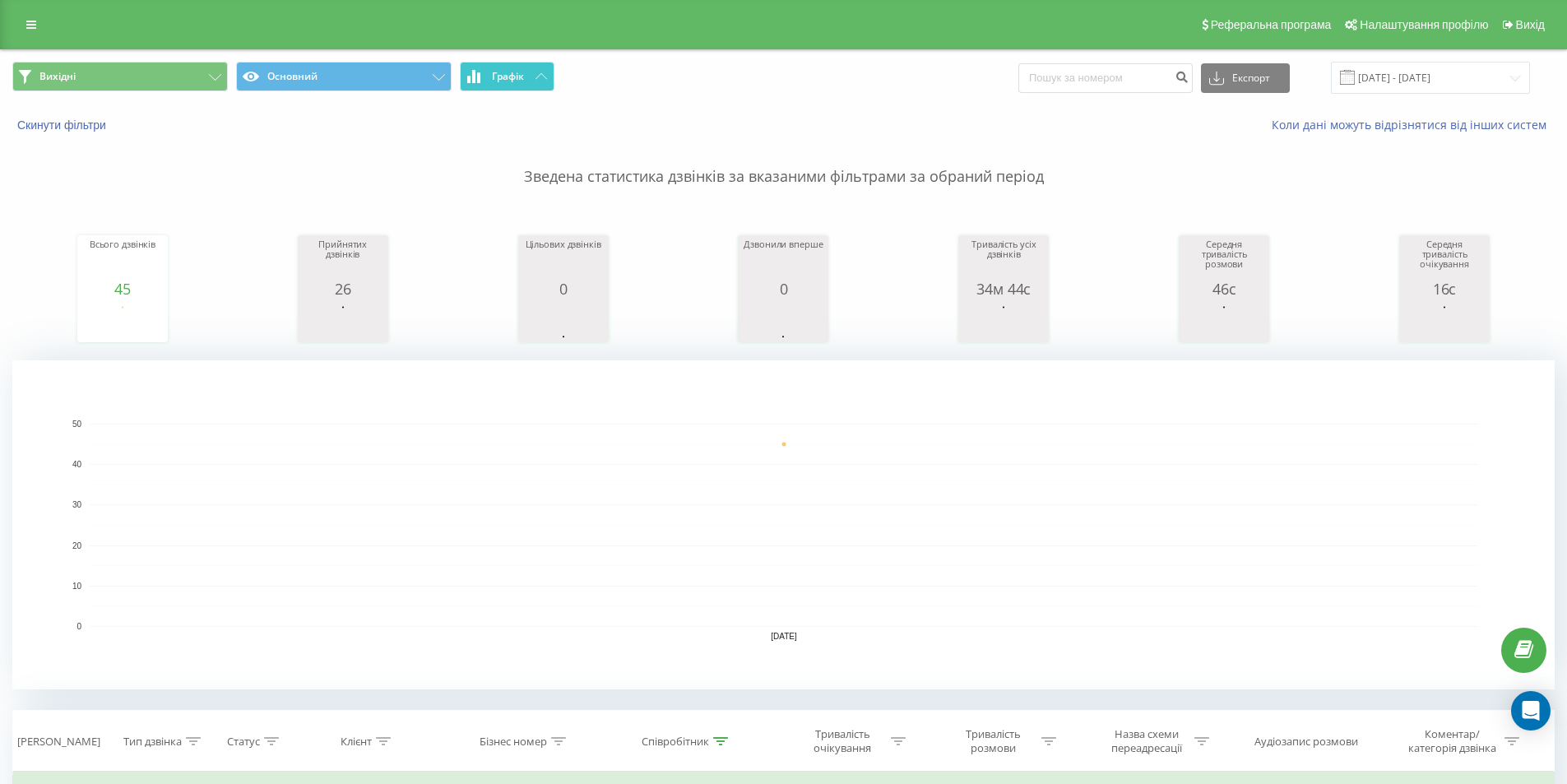
click at [530, 77] on button "Графік" at bounding box center [507, 77] width 95 height 30
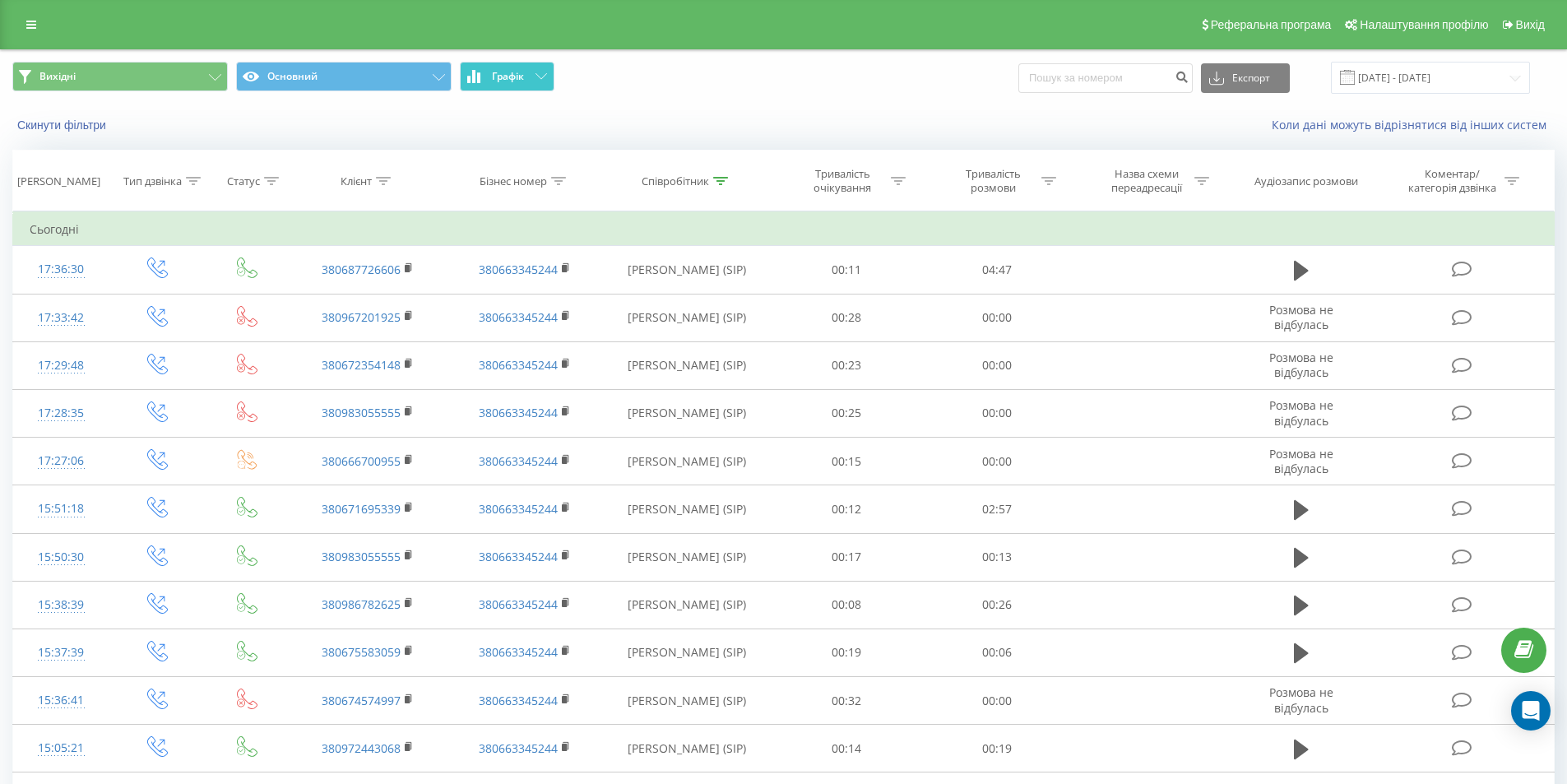
click at [512, 77] on span "Графік" at bounding box center [508, 77] width 32 height 12
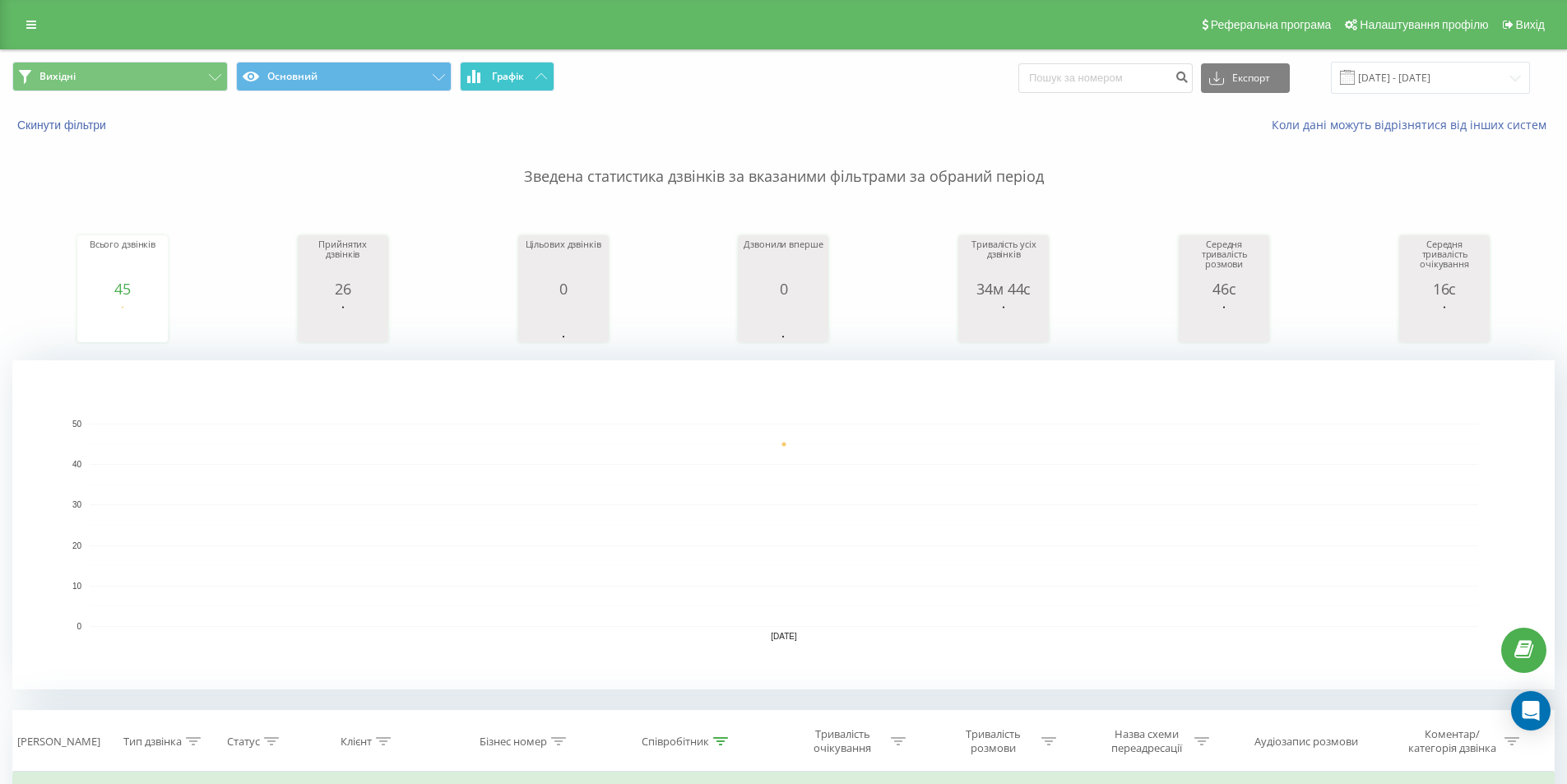
click at [512, 77] on span "Графік" at bounding box center [508, 77] width 32 height 12
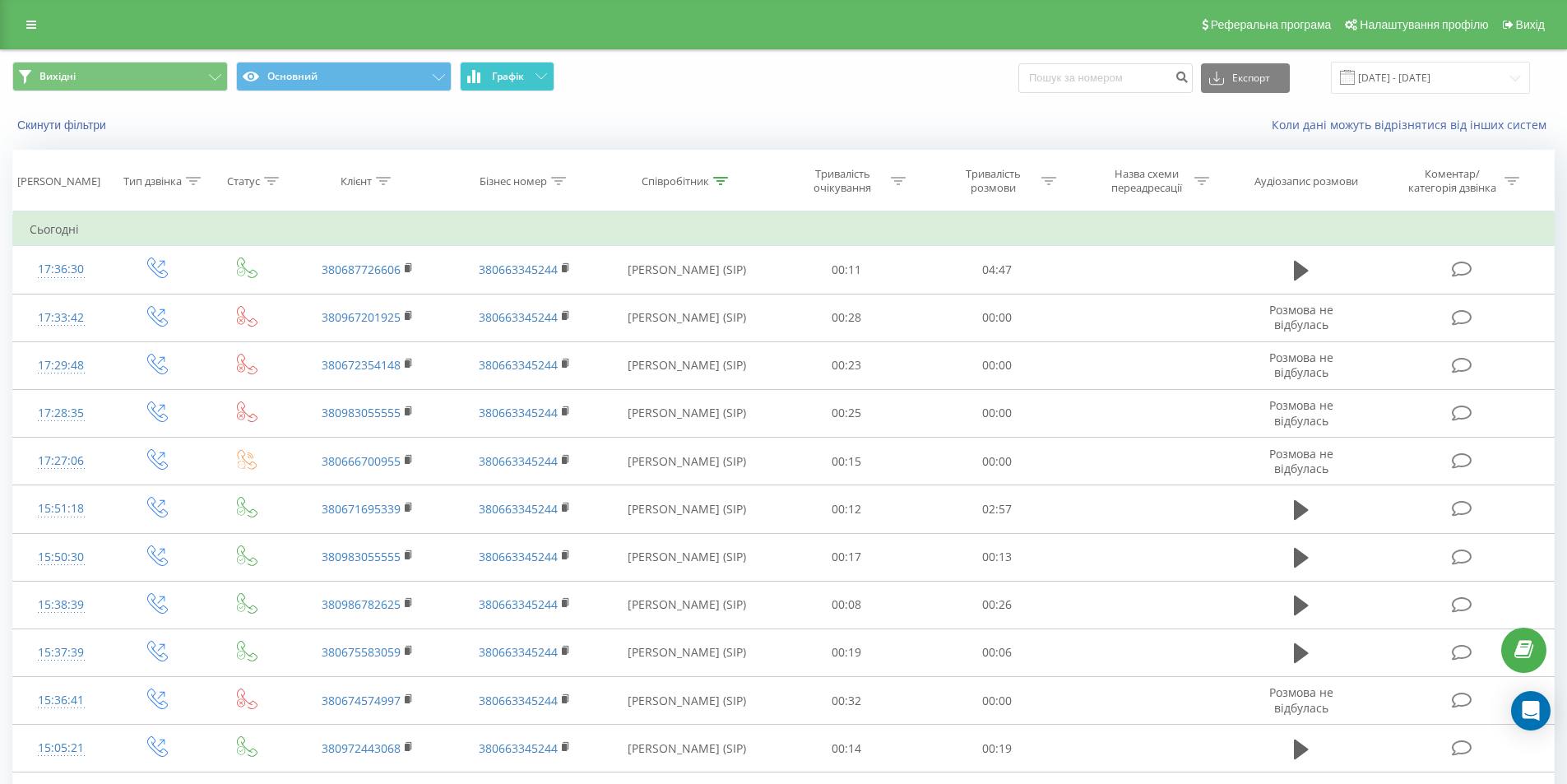
click at [541, 82] on button "Графік" at bounding box center [507, 77] width 95 height 30
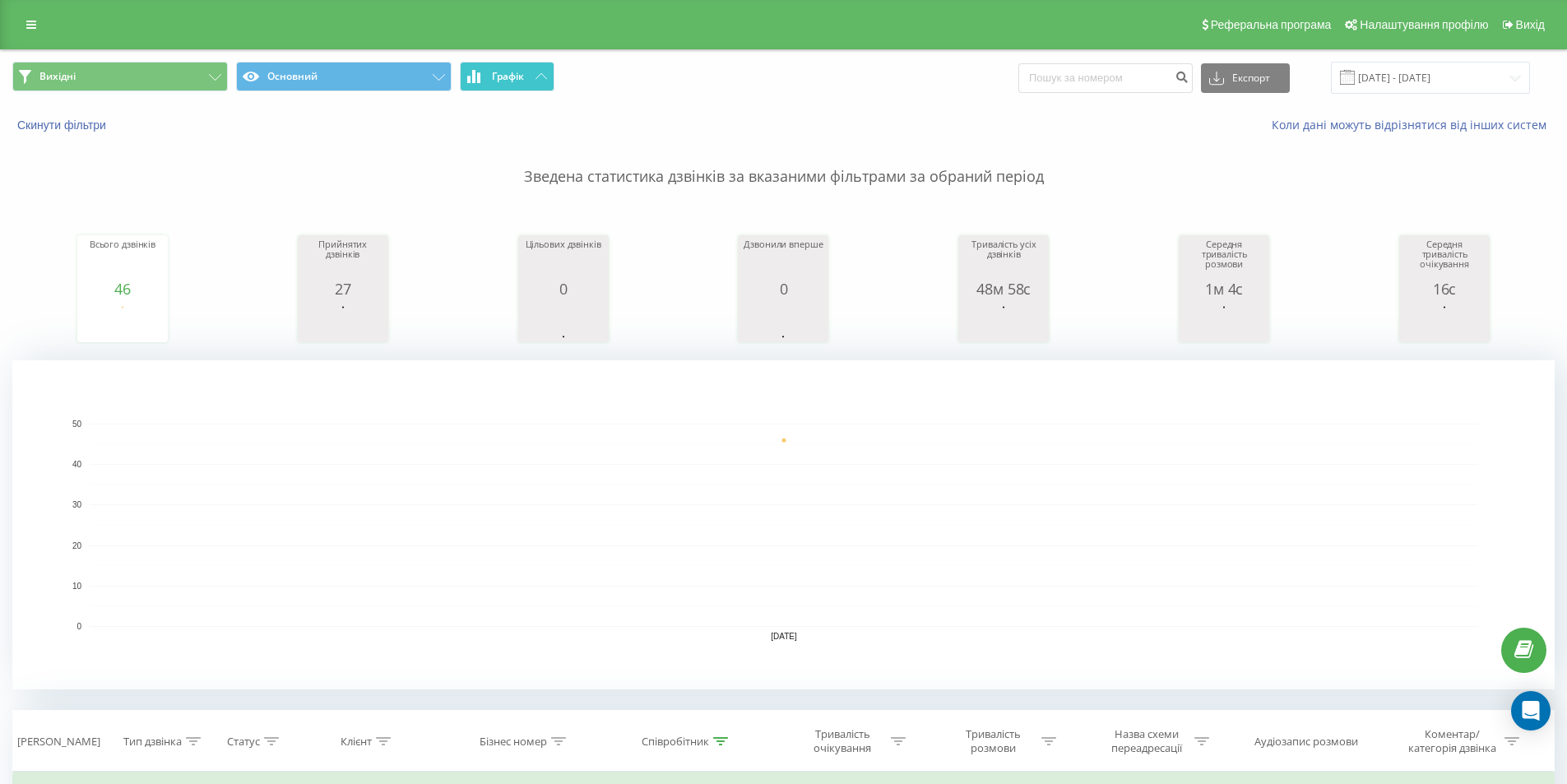
click at [532, 82] on button "Графік" at bounding box center [507, 77] width 95 height 30
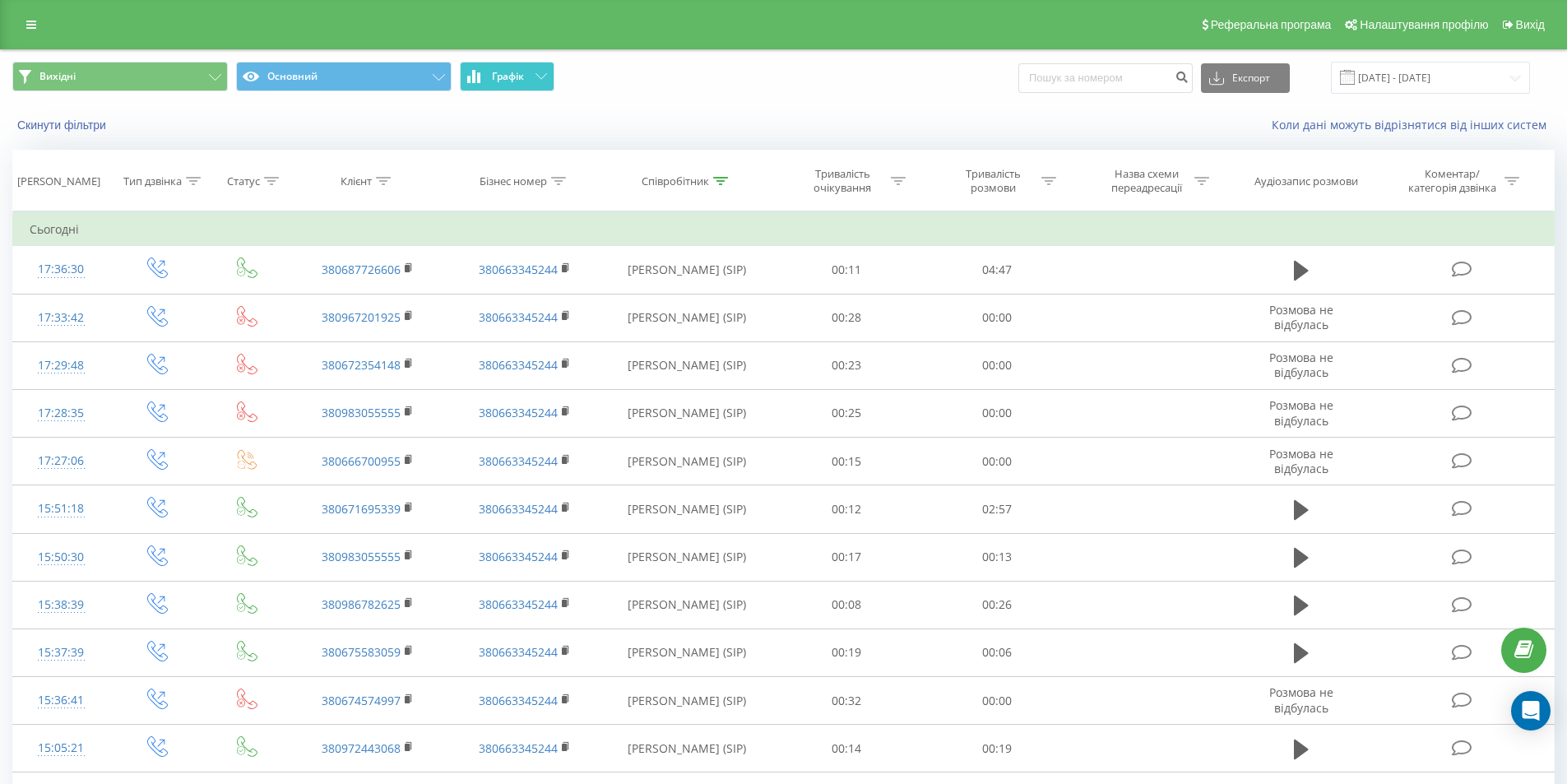
click at [522, 68] on button "Графік" at bounding box center [507, 77] width 95 height 30
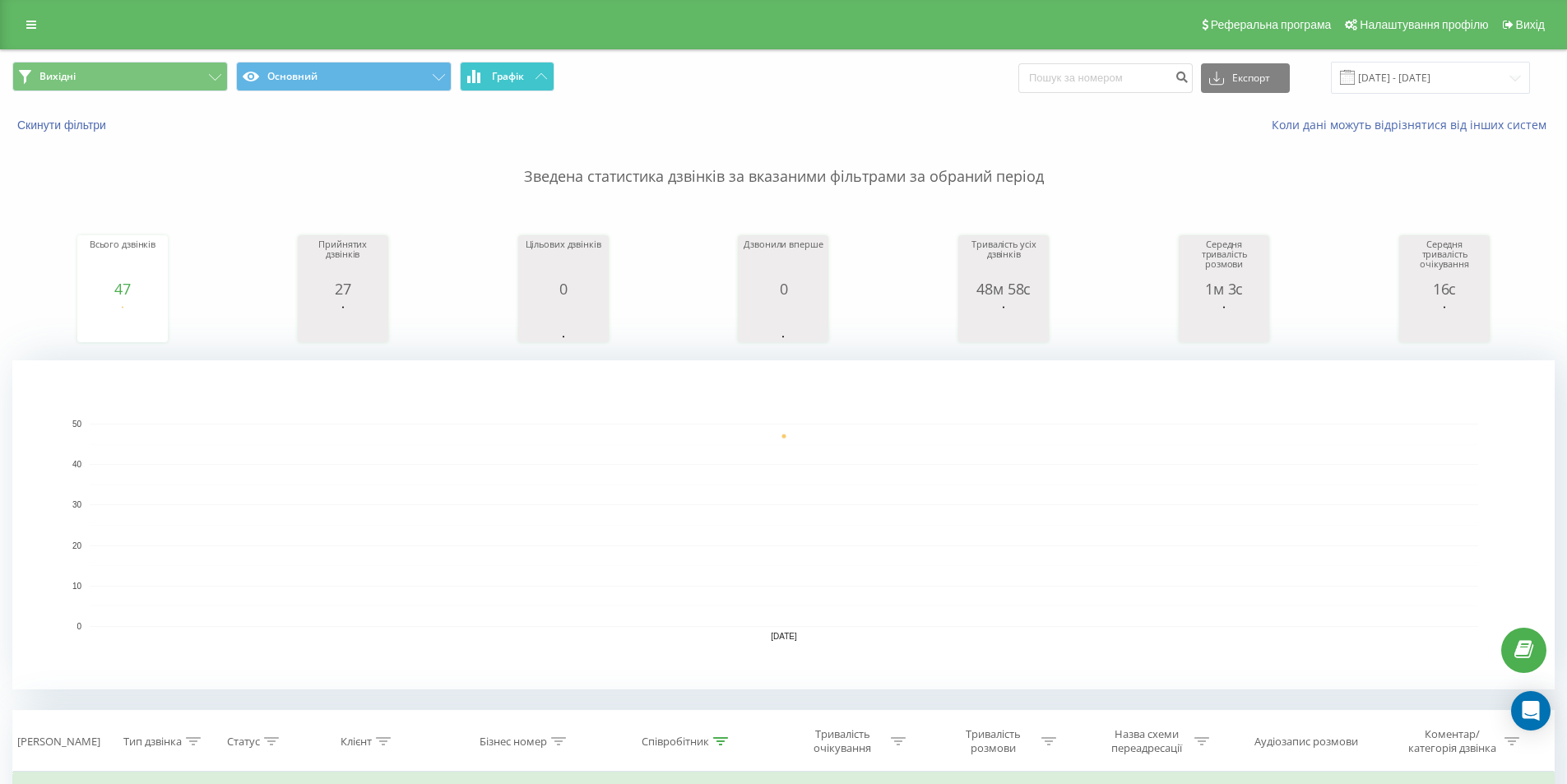
click at [520, 79] on span "Графік" at bounding box center [508, 77] width 32 height 12
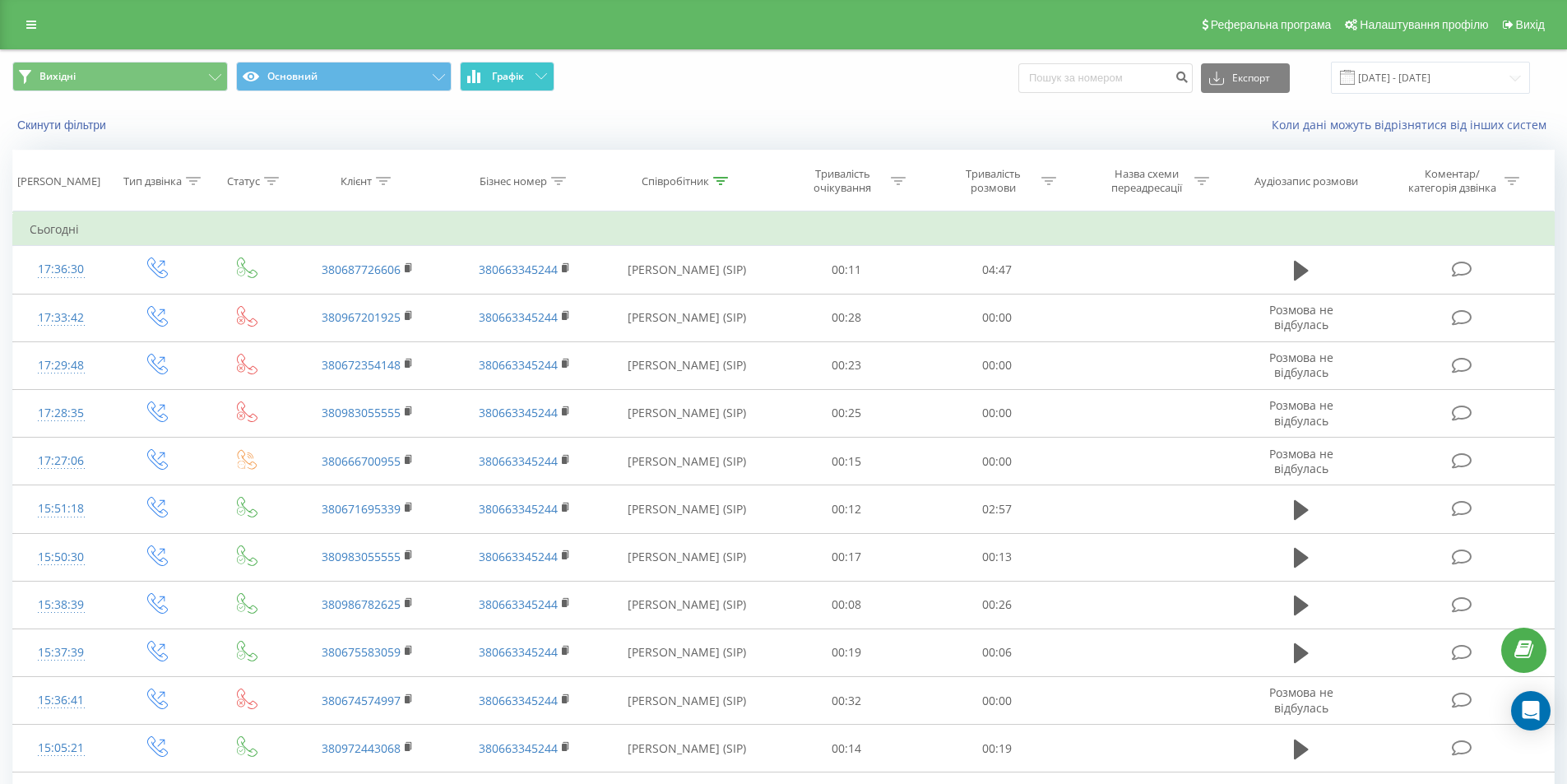
click at [521, 81] on span "Графік" at bounding box center [508, 77] width 32 height 12
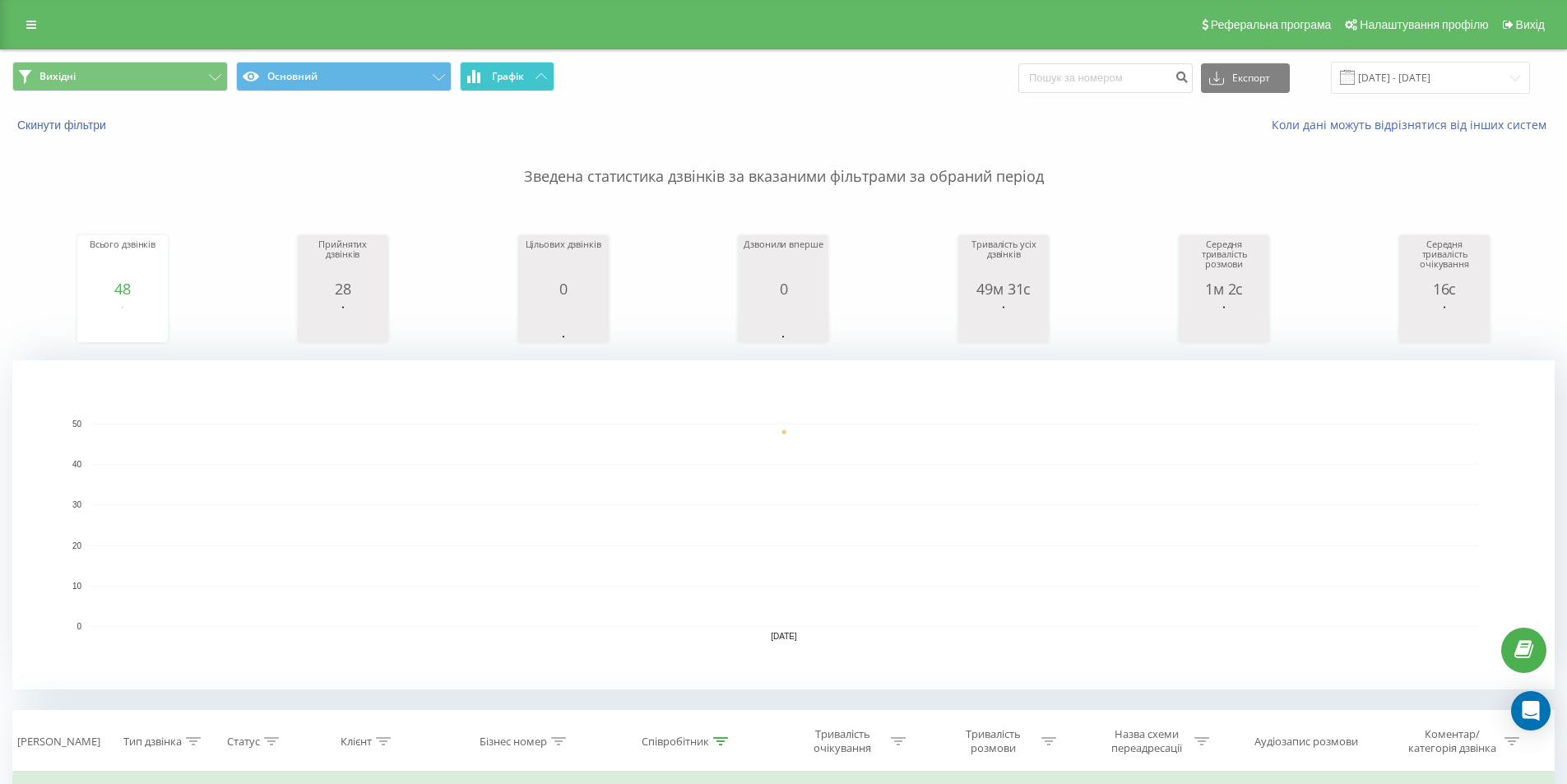
click at [521, 77] on span "Графік" at bounding box center [508, 77] width 32 height 12
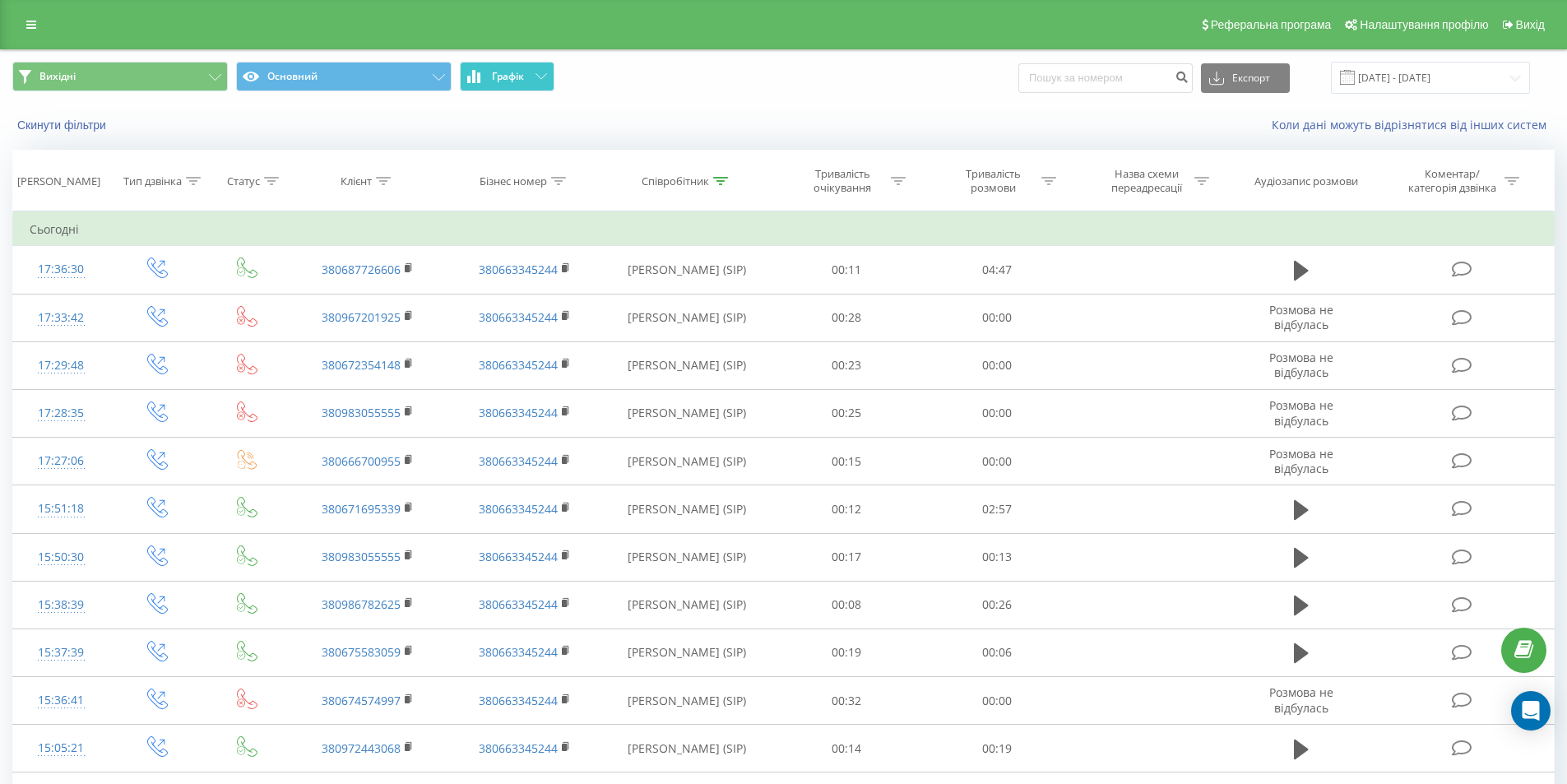
click at [515, 81] on span "Графік" at bounding box center [508, 77] width 32 height 12
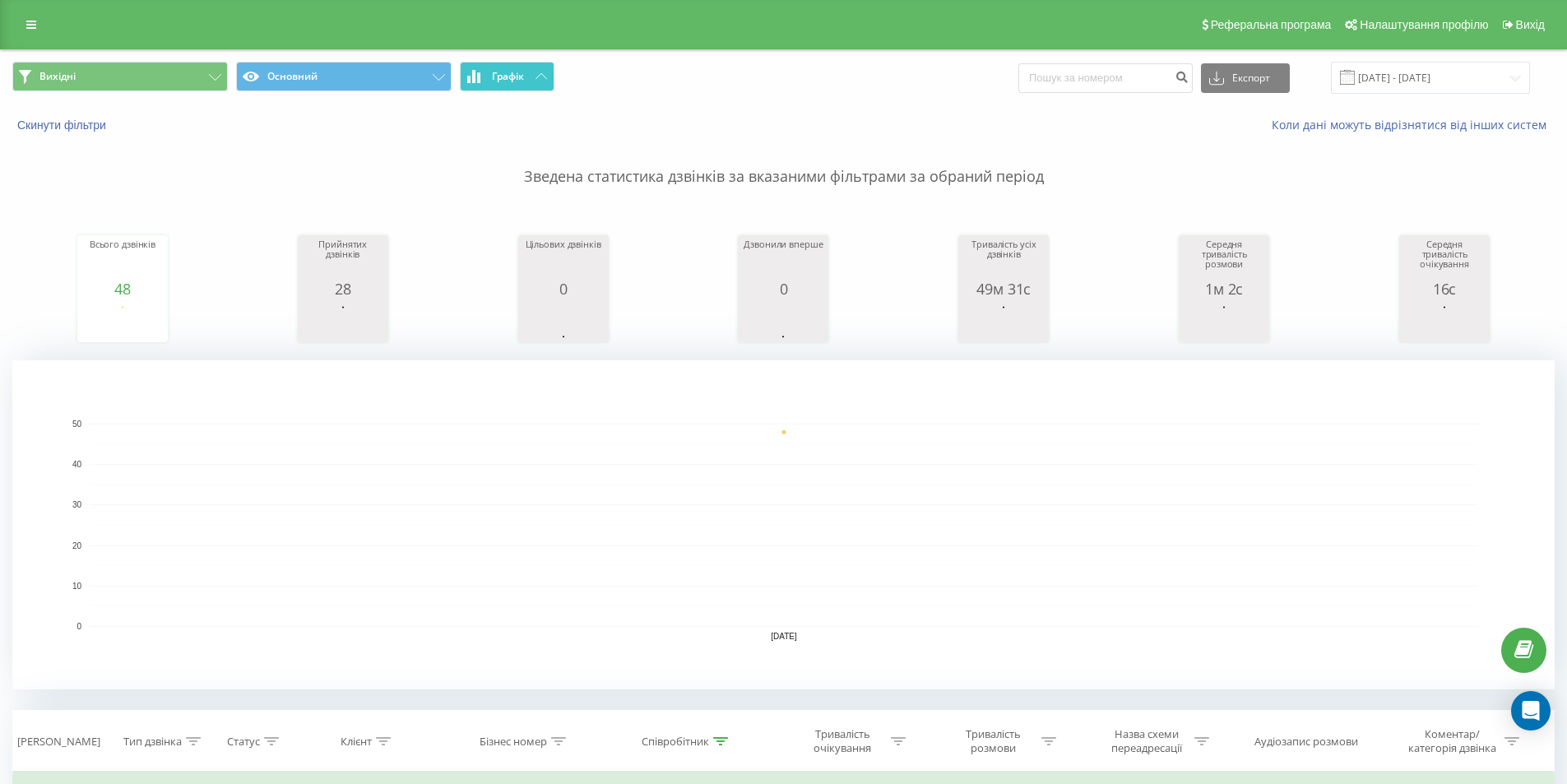
click at [527, 79] on button "Графік" at bounding box center [507, 77] width 95 height 30
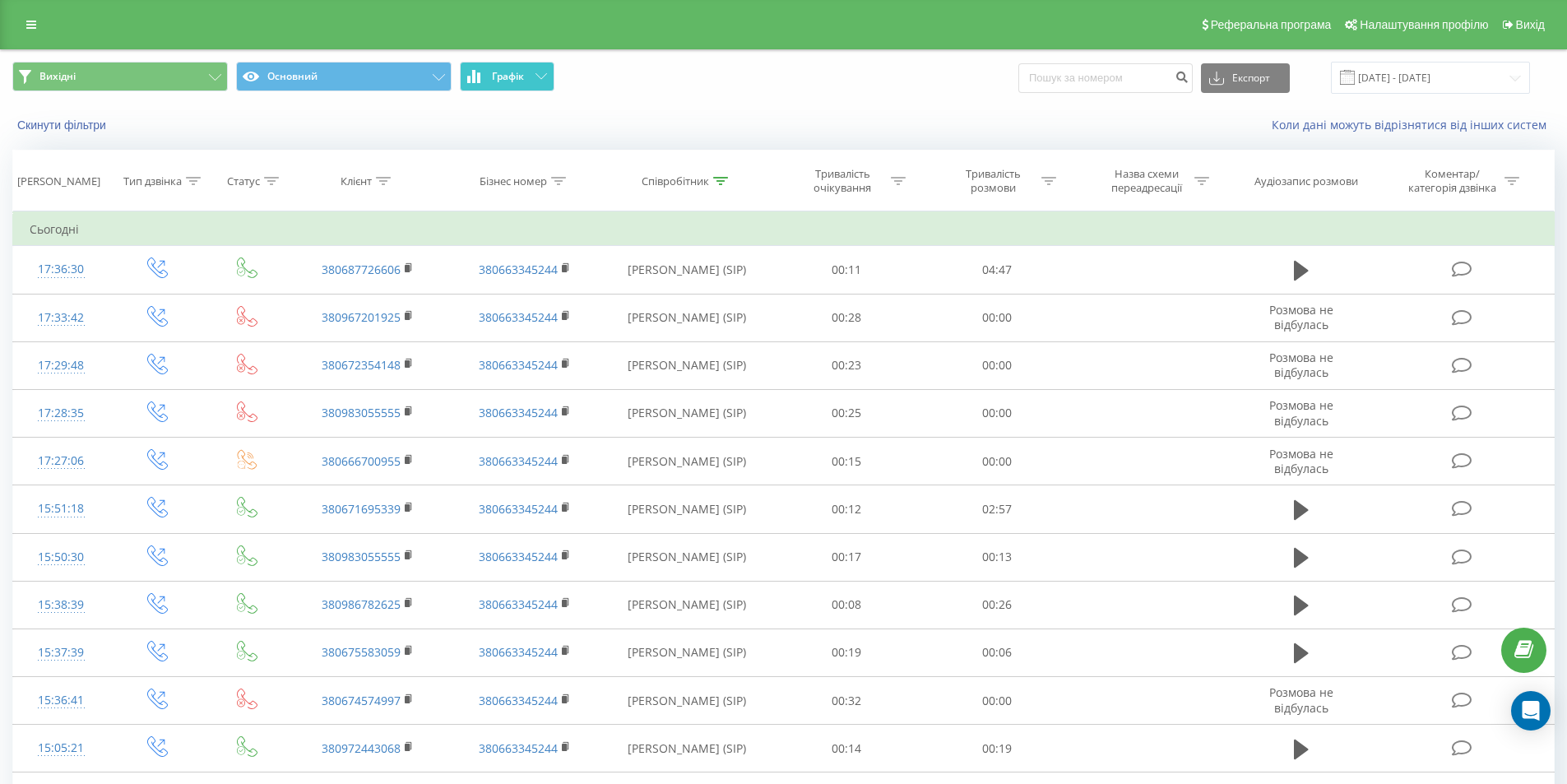
click at [530, 62] on div "Вихідні Основний Графік Експорт .csv .xls .xlsx 22.09.2025 - 22.09.2025" at bounding box center [784, 77] width 1565 height 55
click at [539, 82] on button "Графік" at bounding box center [507, 77] width 95 height 30
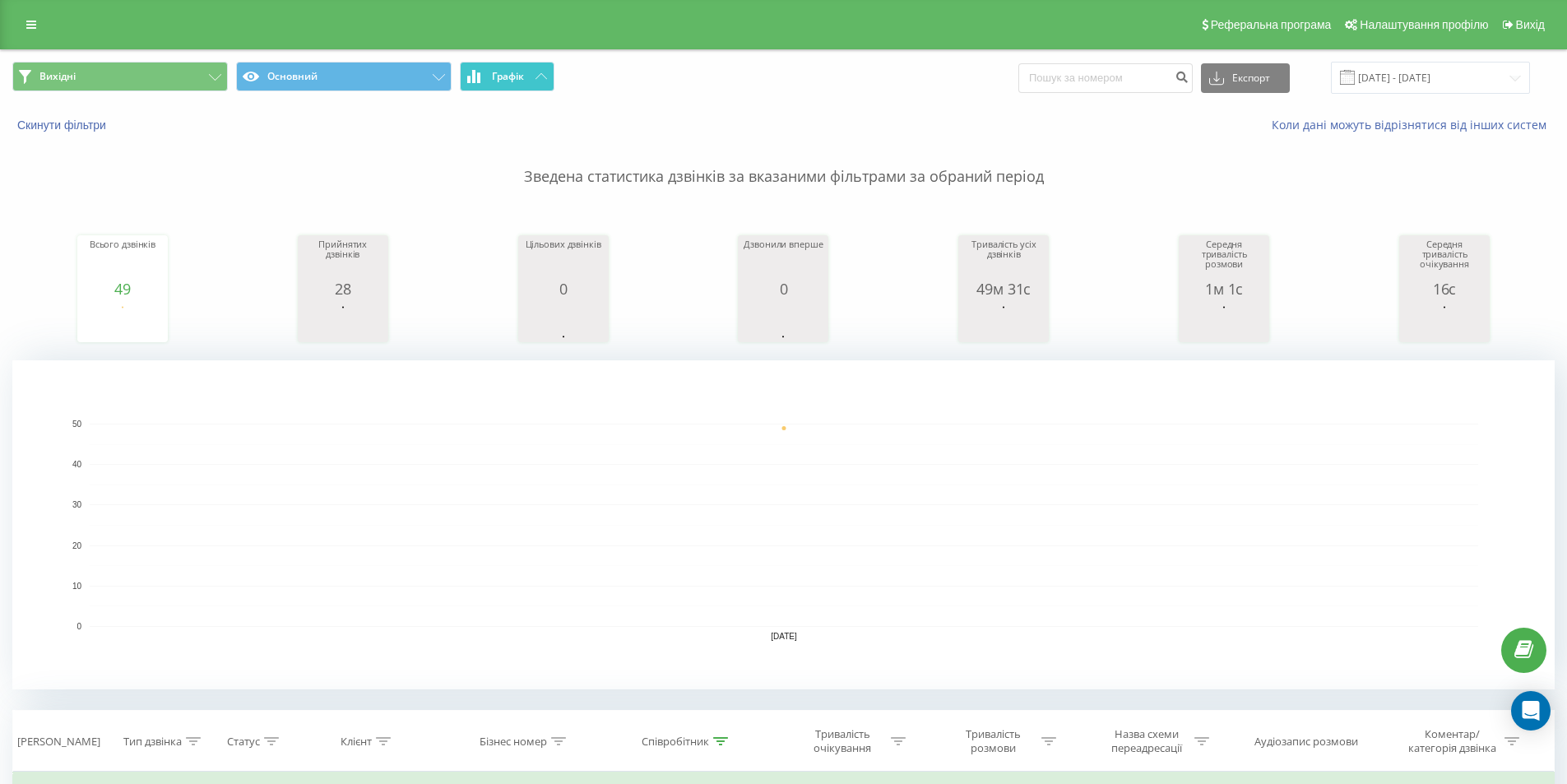
click at [535, 81] on button "Графік" at bounding box center [507, 77] width 95 height 30
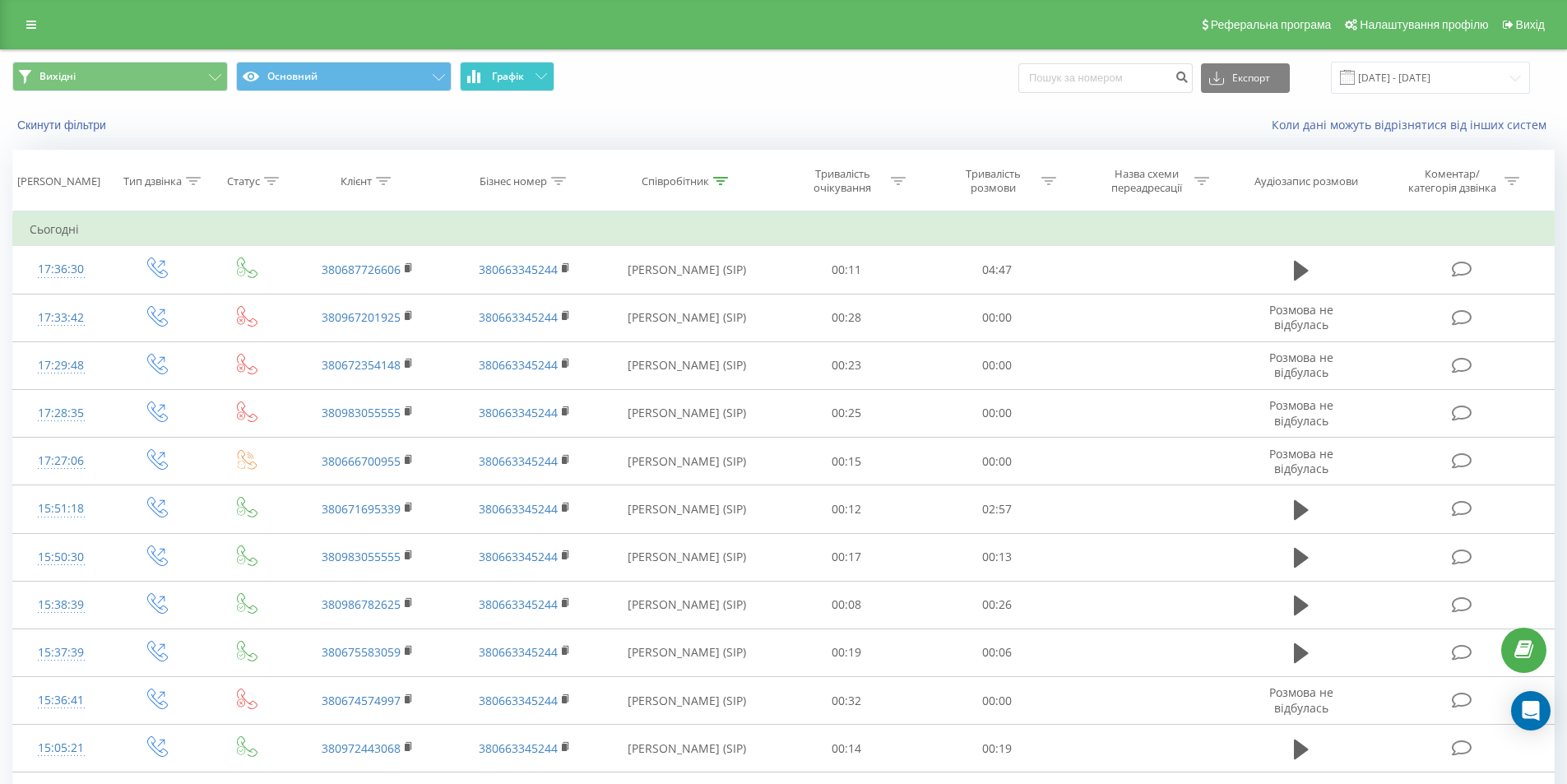
click at [526, 73] on button "Графік" at bounding box center [507, 77] width 95 height 30
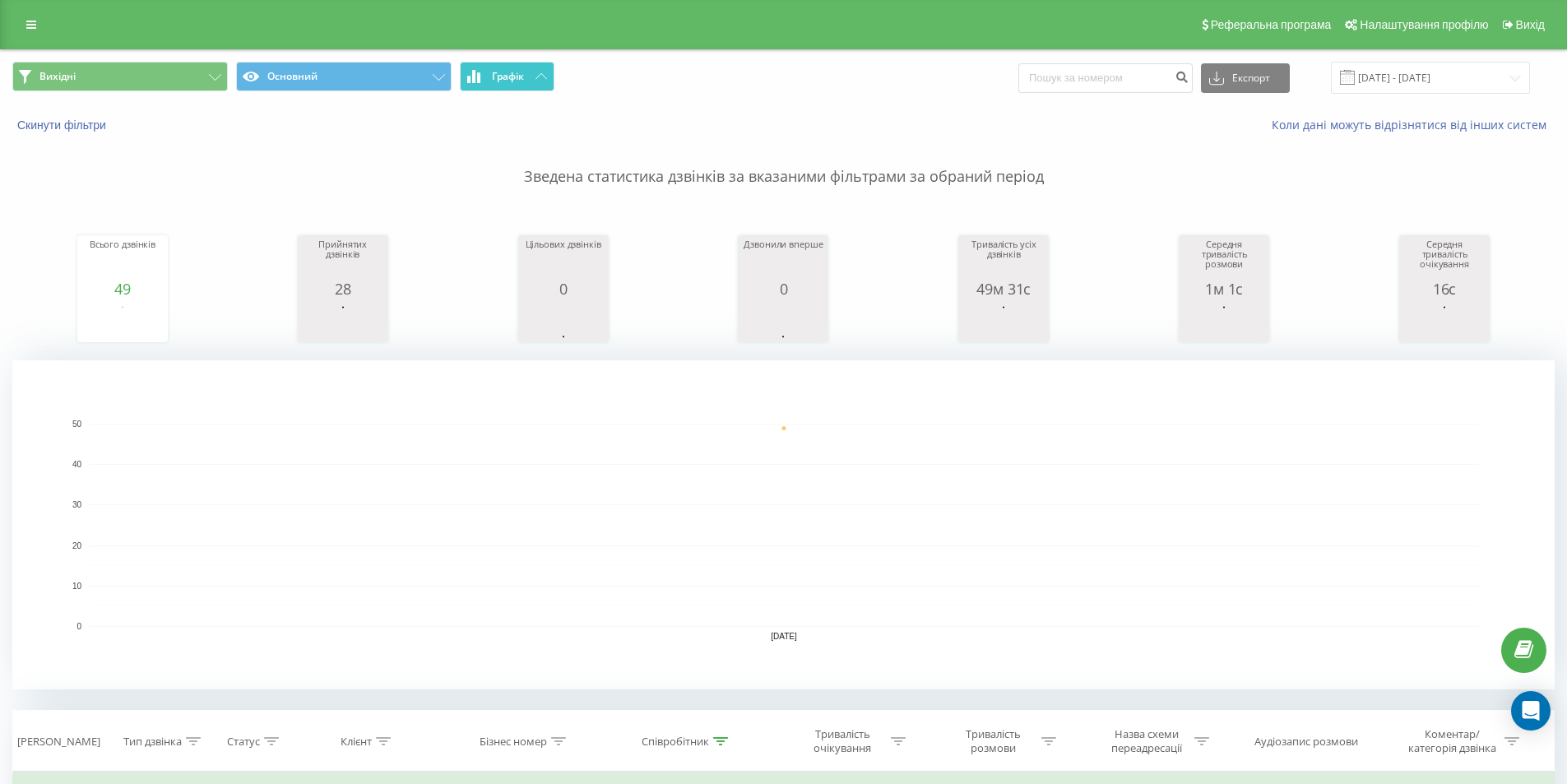
click at [533, 74] on button "Графік" at bounding box center [507, 77] width 95 height 30
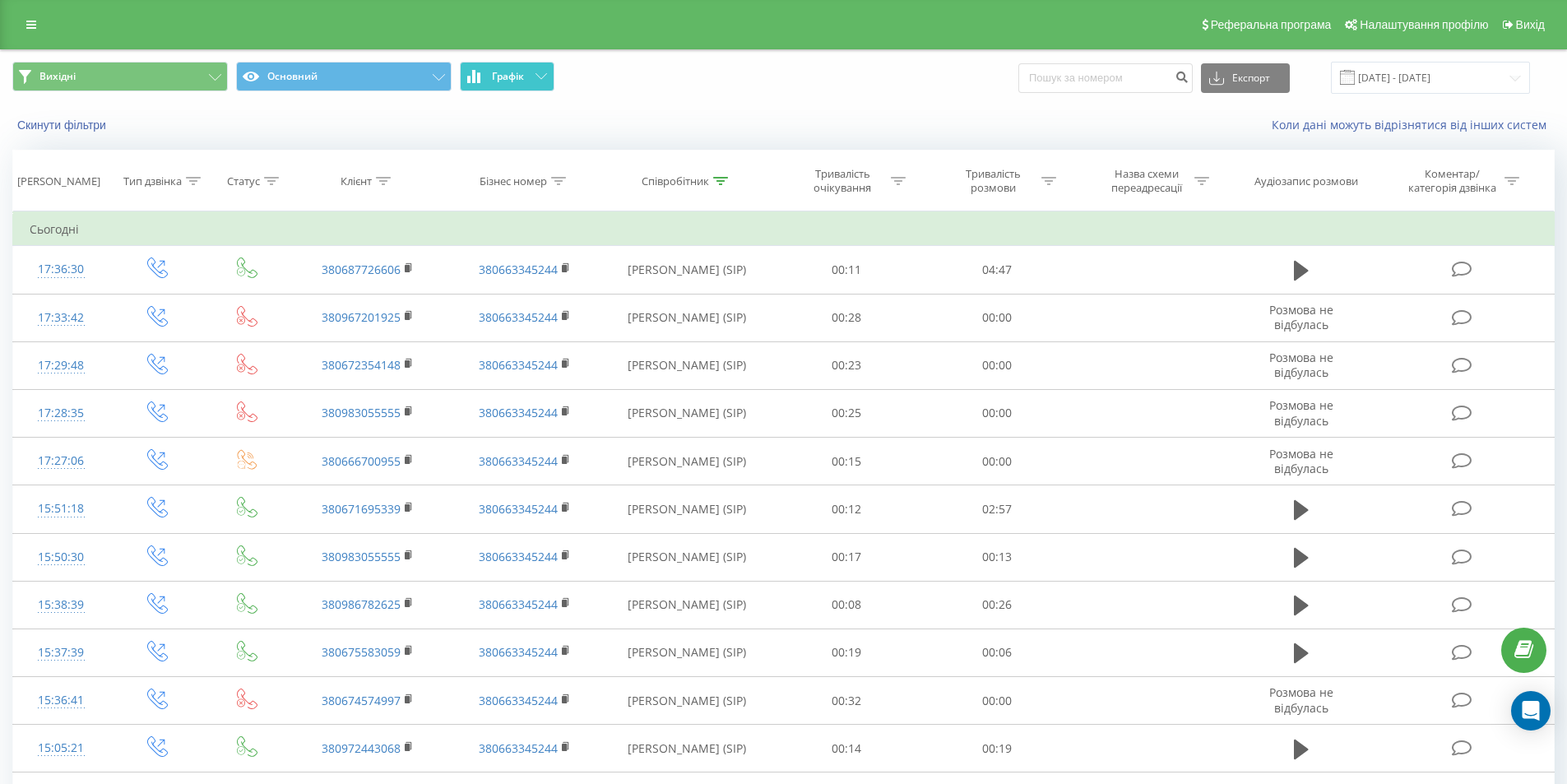
click at [533, 90] on span "Вихідні Основний Графік" at bounding box center [392, 78] width 759 height 32
click at [534, 81] on button "Графік" at bounding box center [507, 77] width 95 height 30
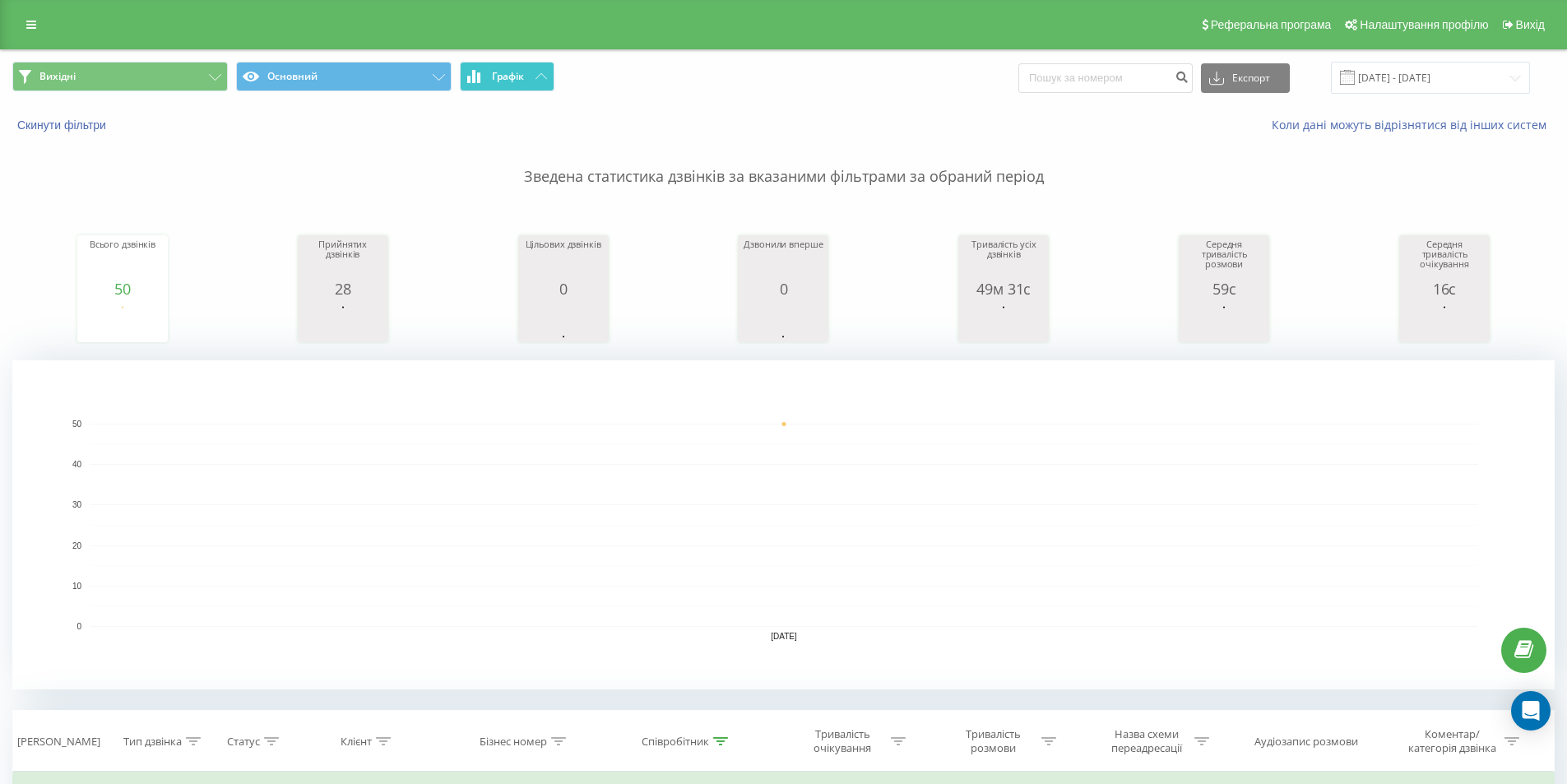
click at [532, 76] on button "Графік" at bounding box center [507, 77] width 95 height 30
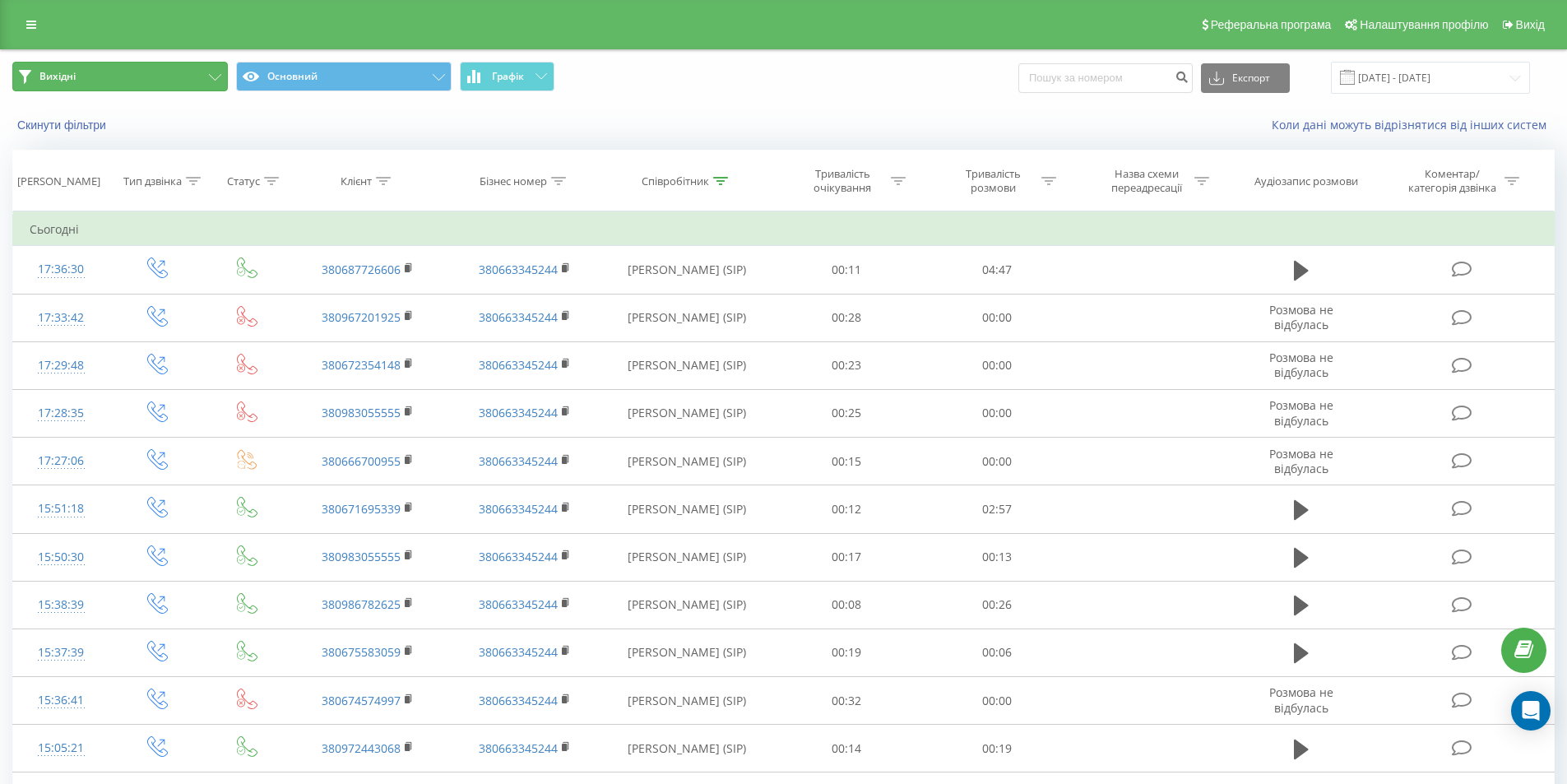
click at [206, 77] on button "Вихідні" at bounding box center [120, 77] width 215 height 30
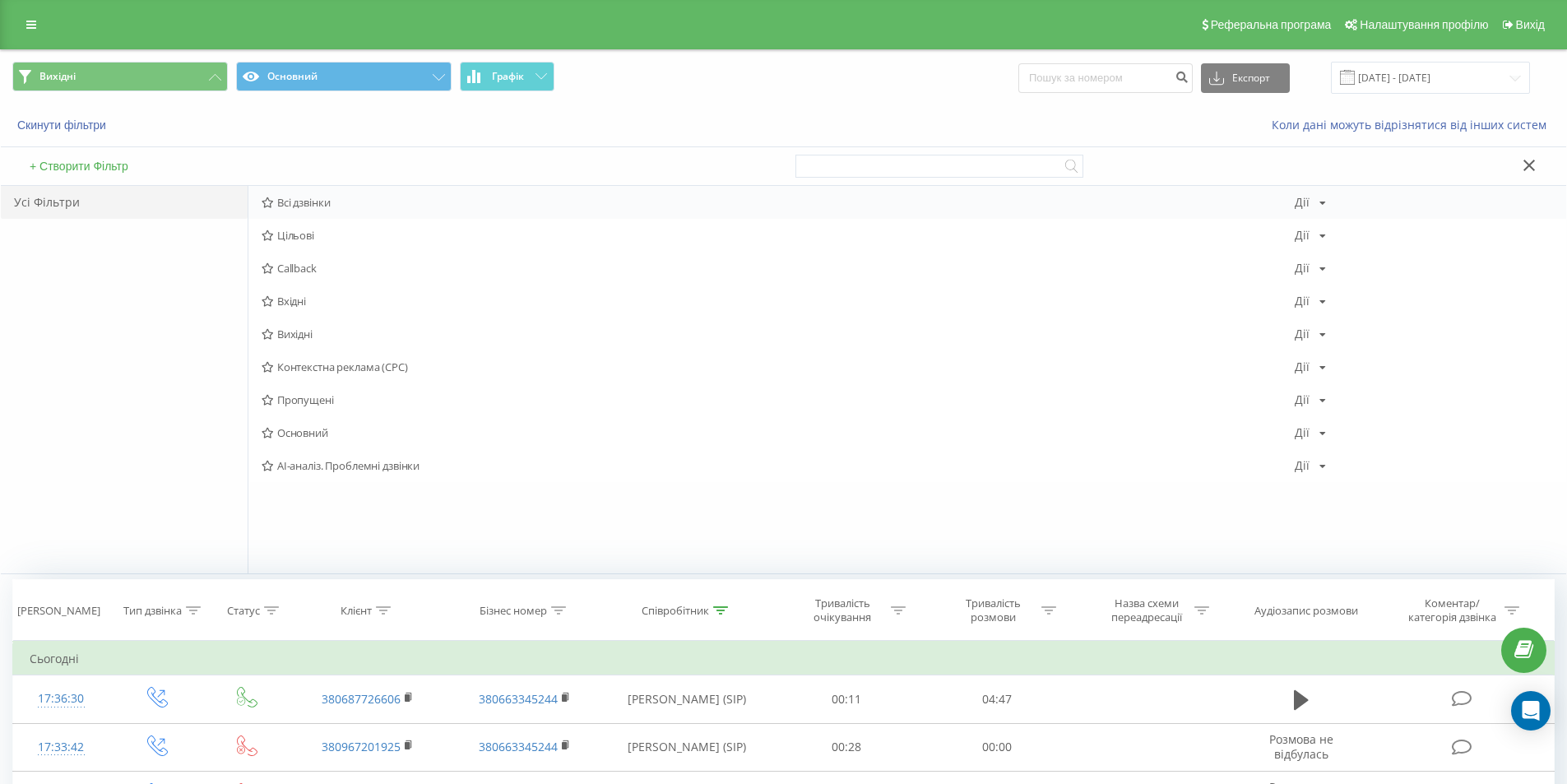
click at [336, 203] on span "Всі дзвінки" at bounding box center [777, 202] width 1033 height 12
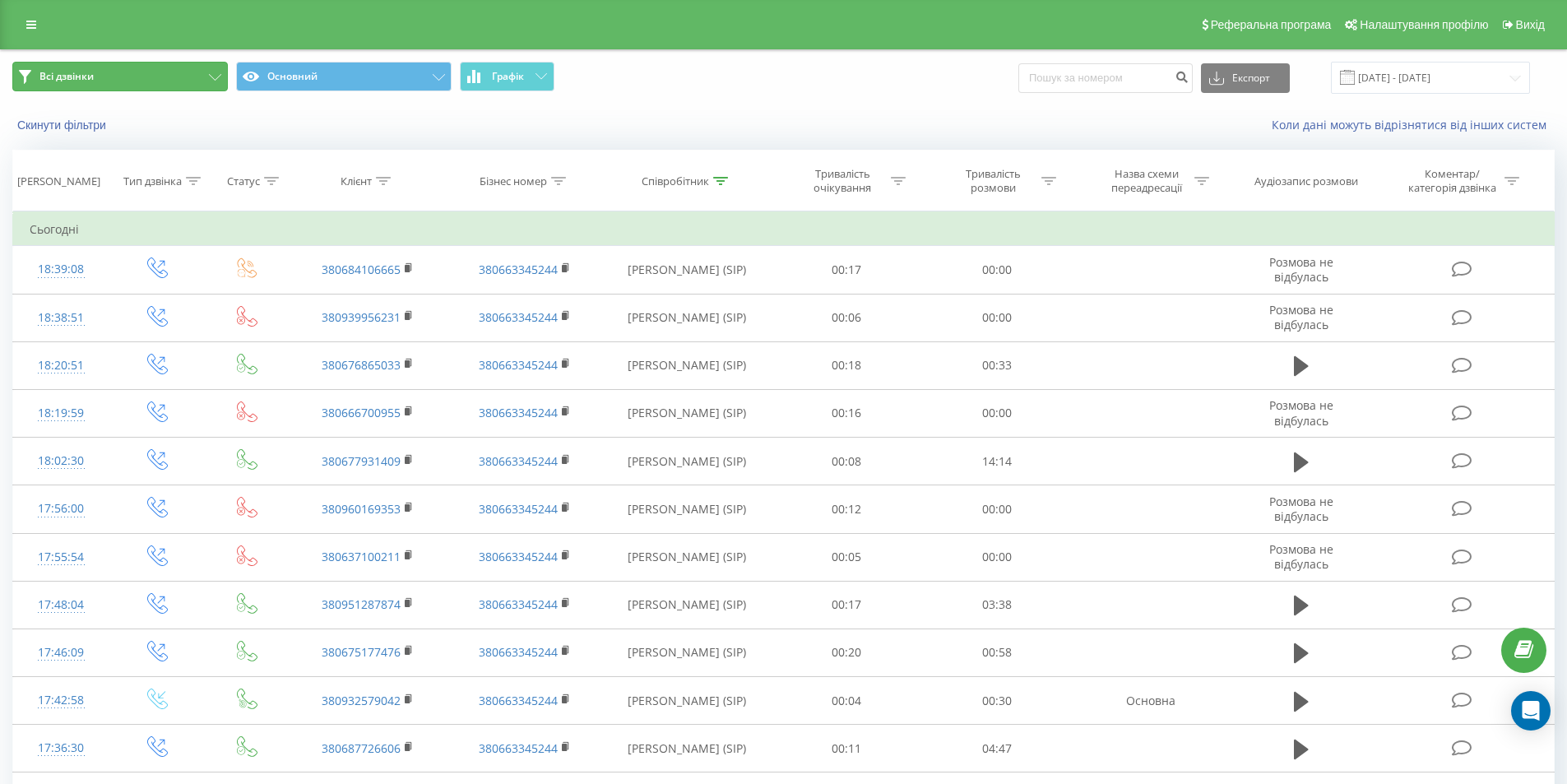
click at [171, 78] on button "Всі дзвінки" at bounding box center [120, 77] width 215 height 30
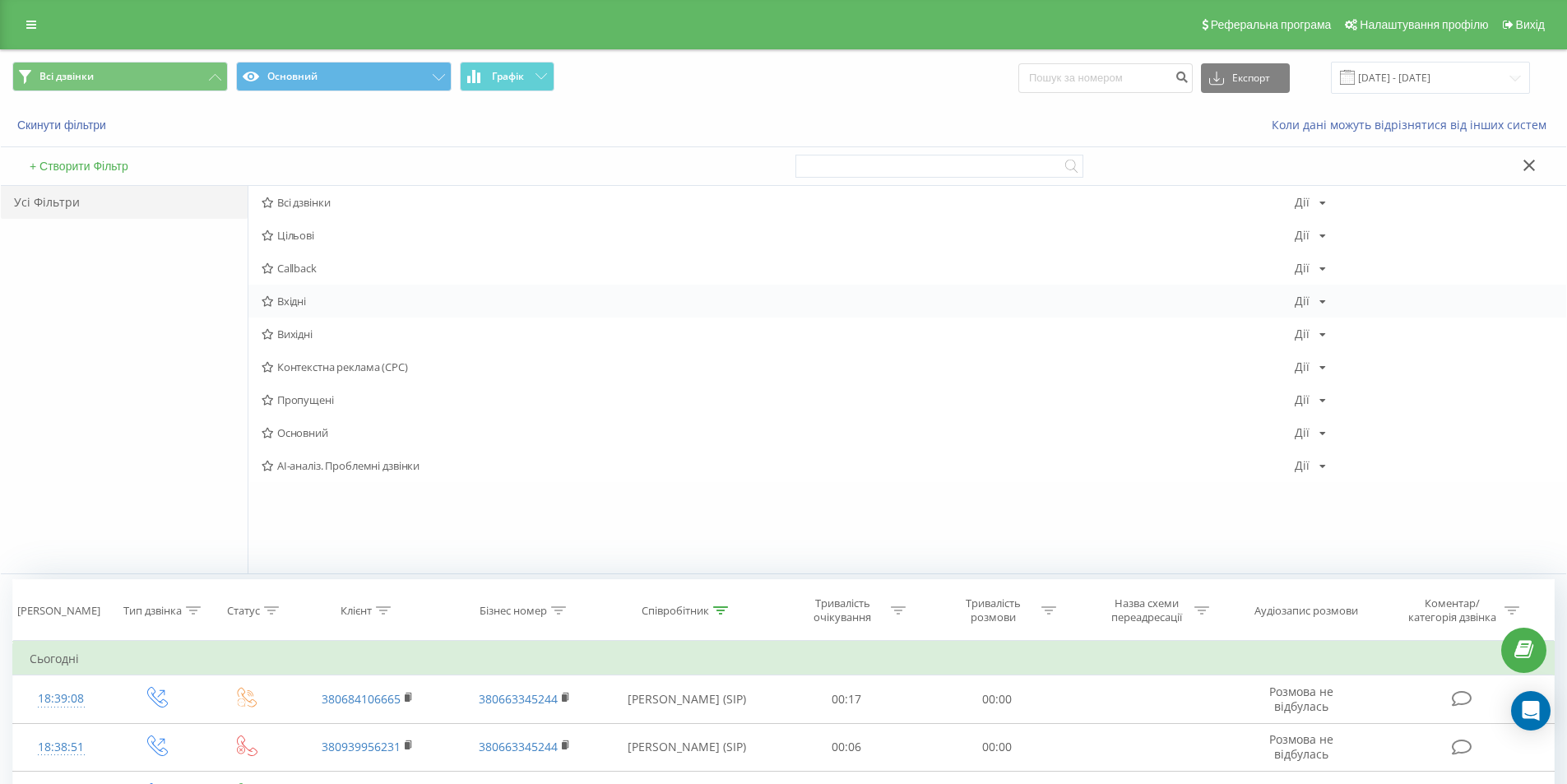
click at [314, 303] on span "Вхідні" at bounding box center [777, 301] width 1033 height 12
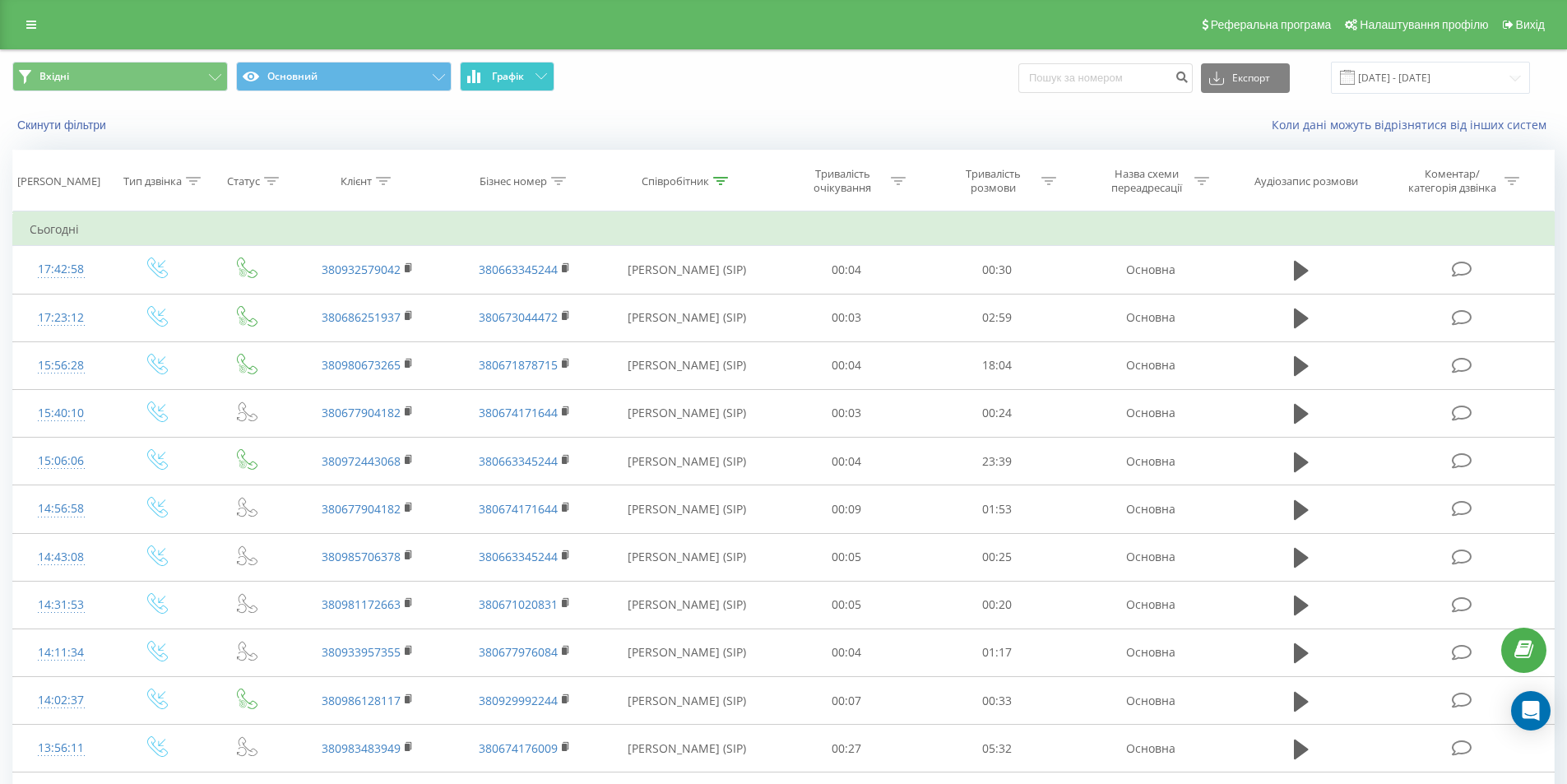
click at [527, 83] on button "Графік" at bounding box center [507, 77] width 95 height 30
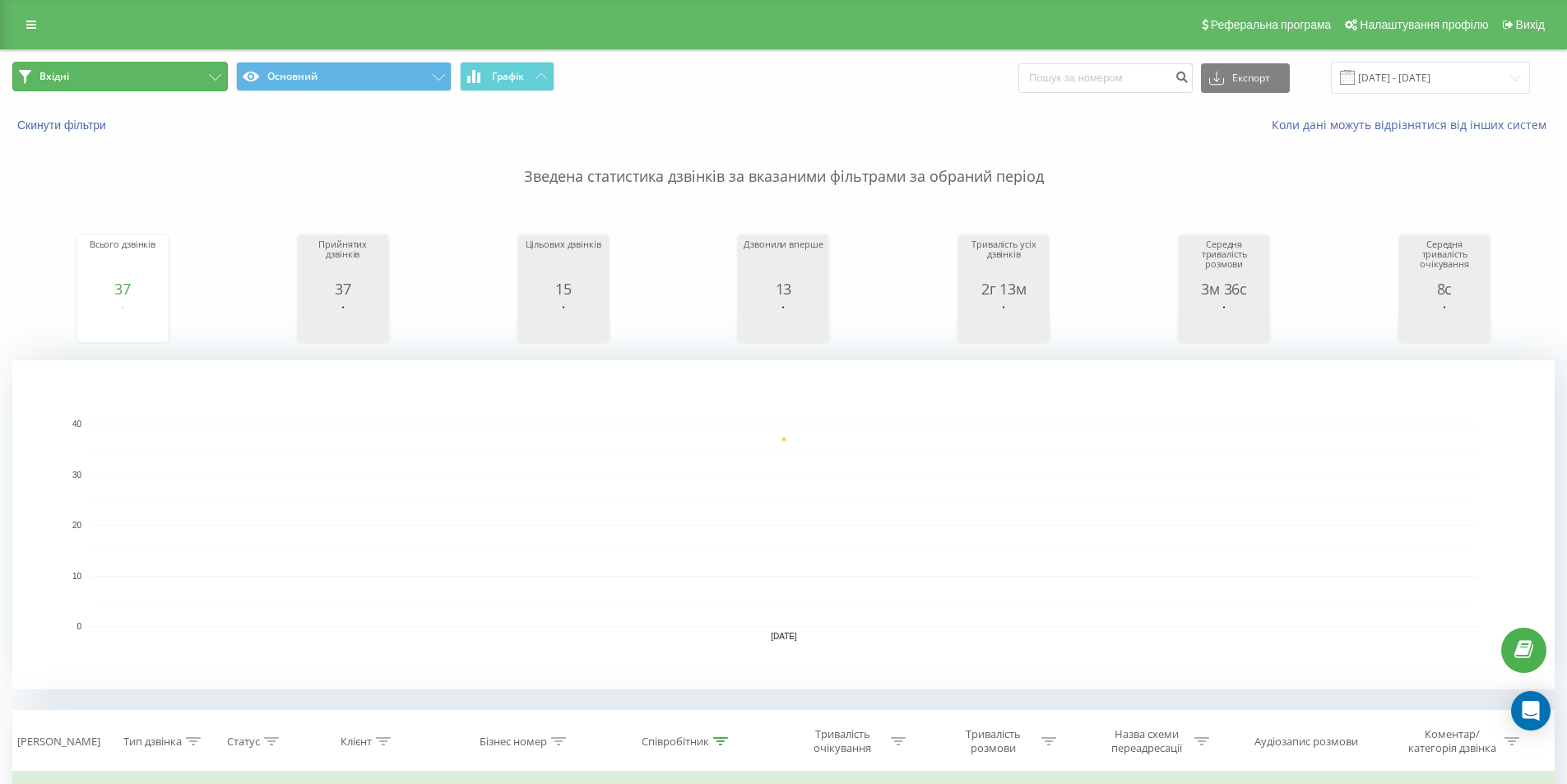
click at [195, 76] on button "Вхідні" at bounding box center [120, 77] width 215 height 30
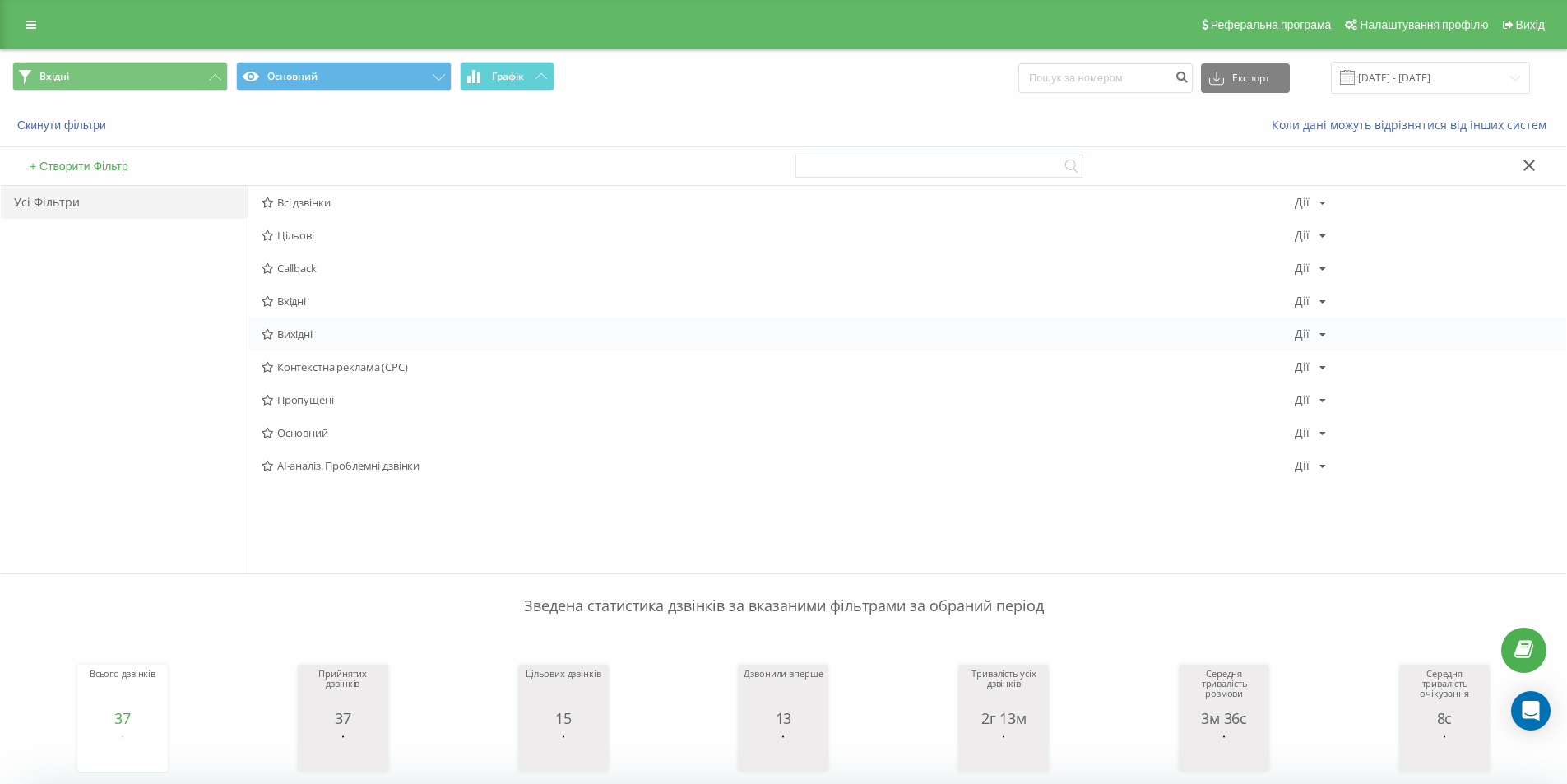
click at [365, 328] on div "Вихідні Дії Редагувати Копіювати Видалити За замовчуванням Поділитися" at bounding box center [907, 334] width 1318 height 33
click at [334, 332] on span "Вихідні" at bounding box center [777, 333] width 1033 height 12
